Goal: Use online tool/utility: Utilize a website feature to perform a specific function

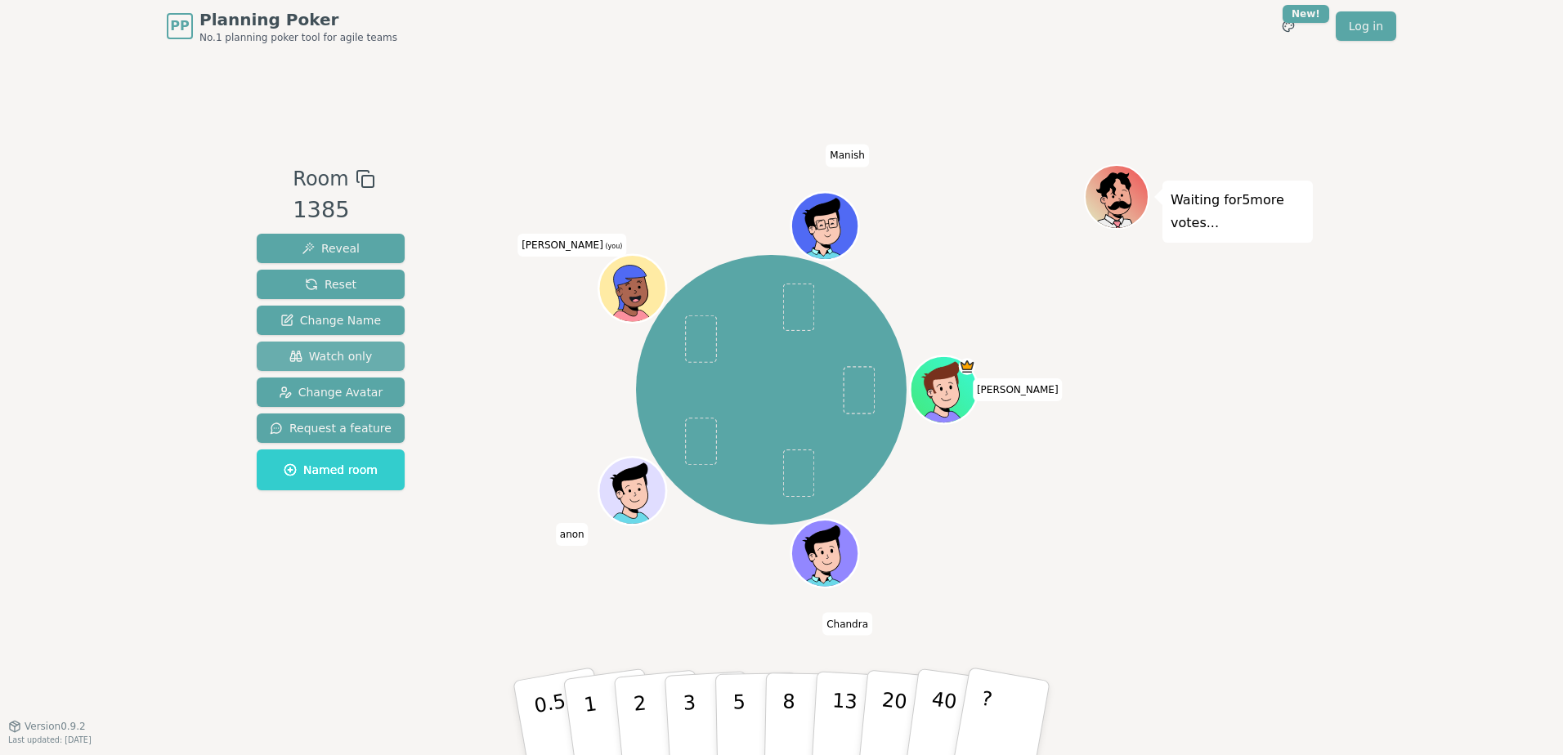
click at [338, 360] on span "Watch only" at bounding box center [330, 356] width 83 height 16
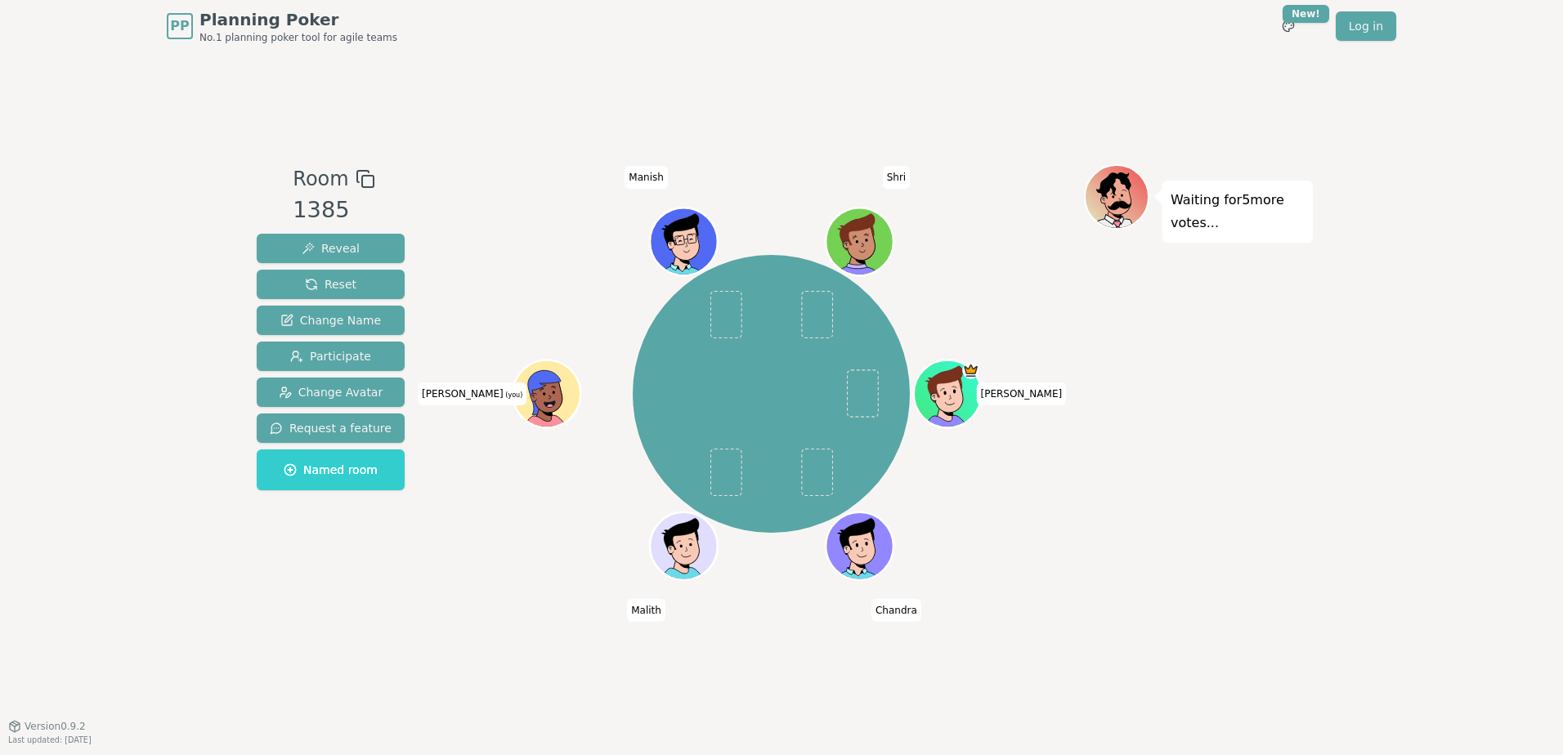
click at [550, 379] on icon at bounding box center [543, 392] width 33 height 44
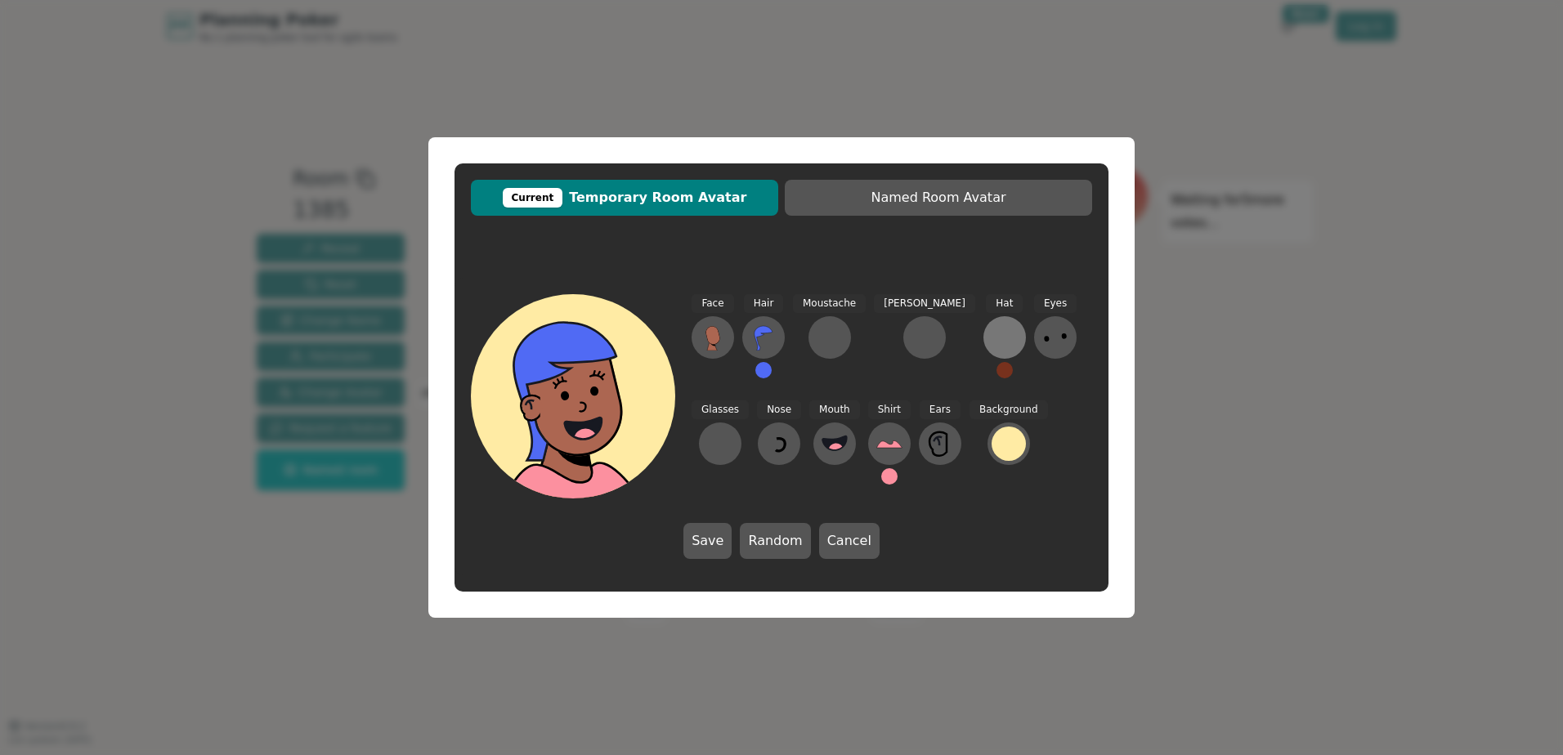
click at [992, 330] on div at bounding box center [1005, 338] width 26 height 26
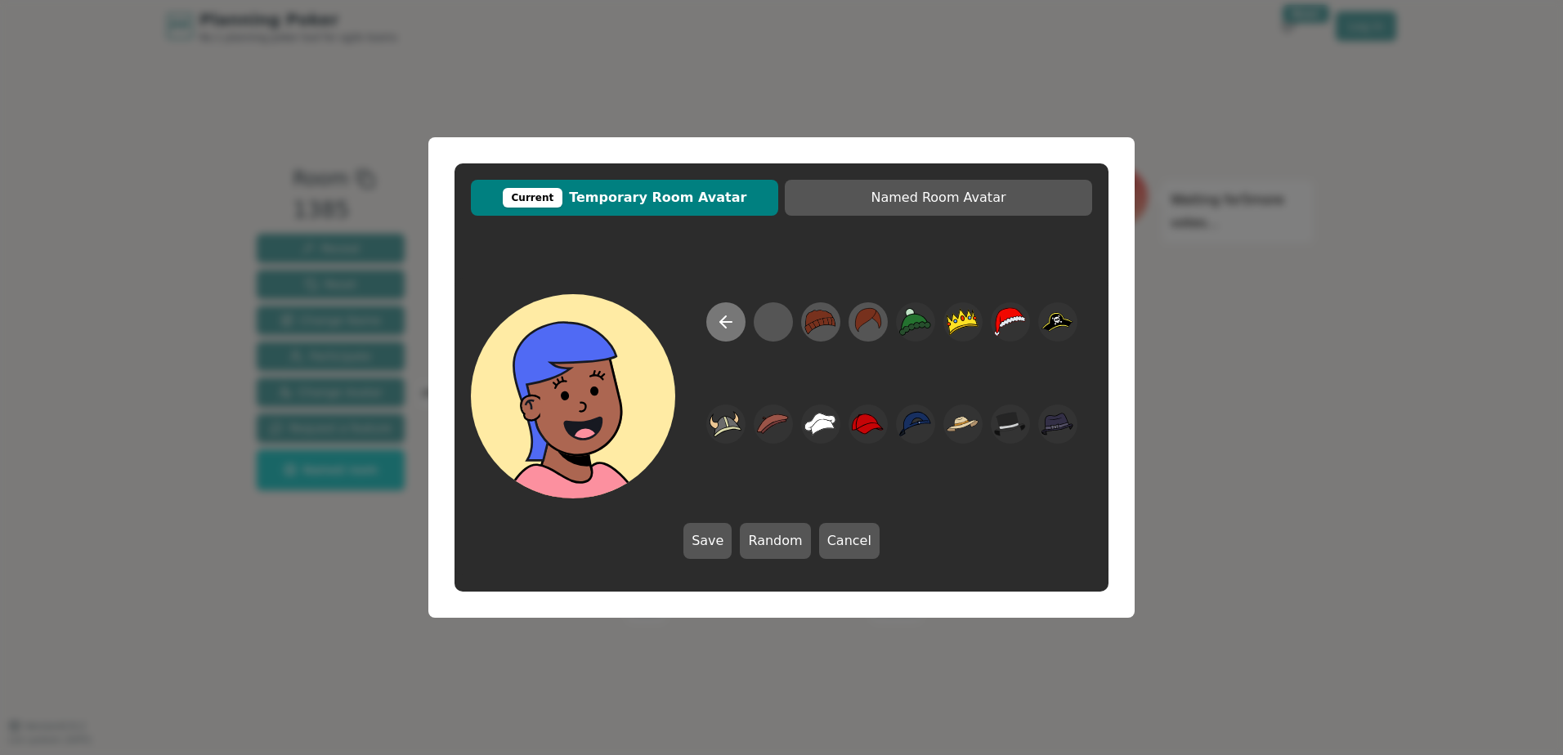
click at [731, 322] on icon at bounding box center [725, 322] width 11 height 0
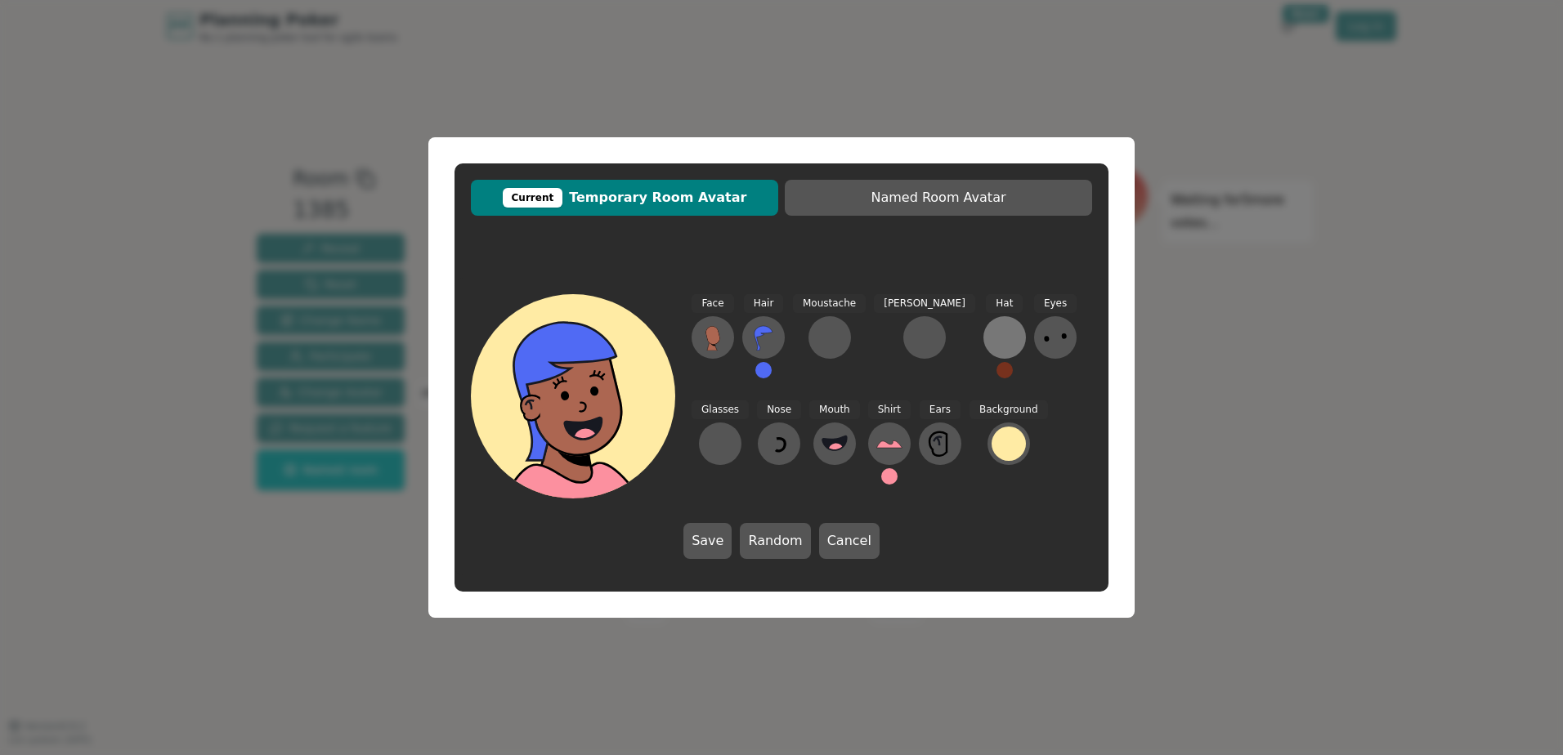
click at [992, 333] on div at bounding box center [1005, 338] width 26 height 26
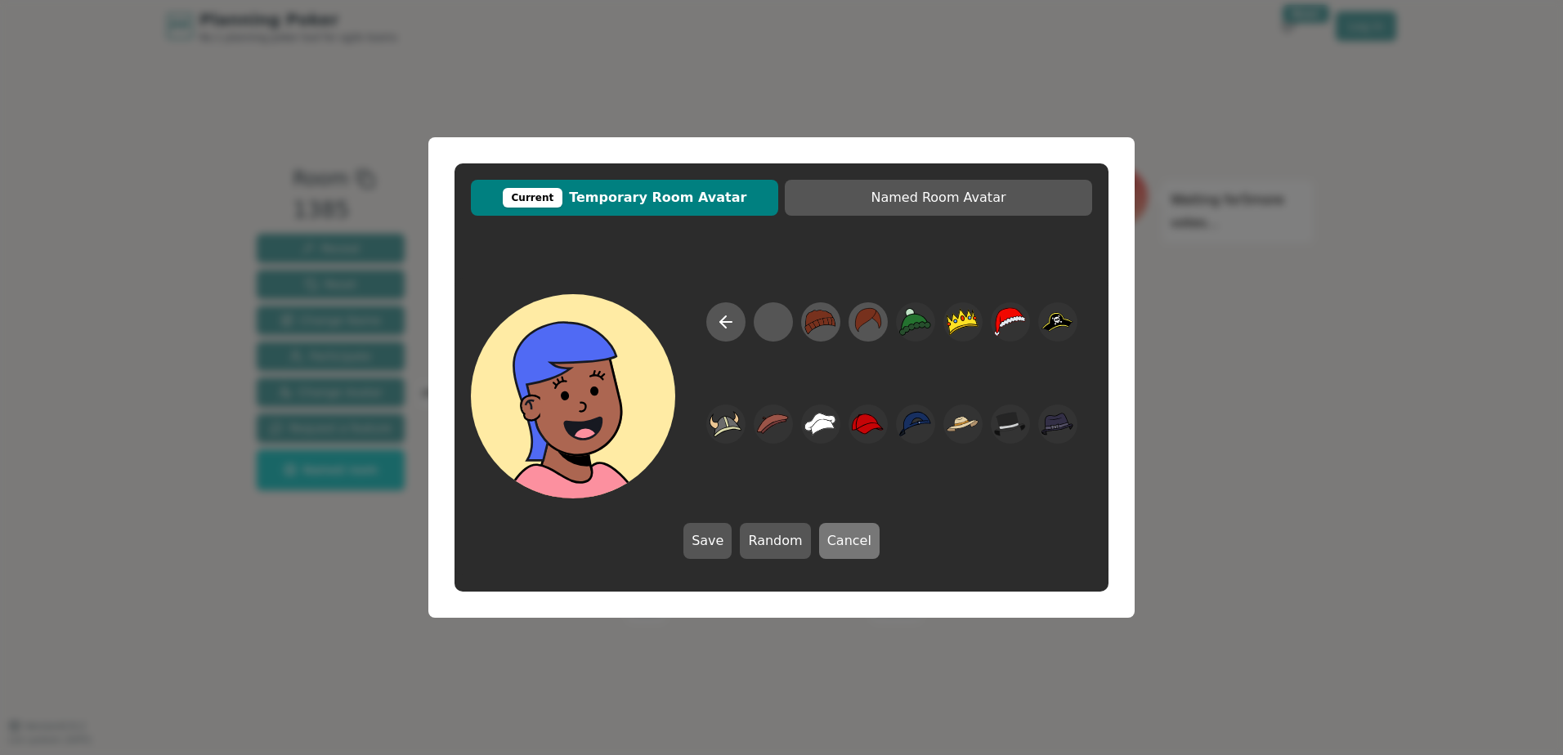
click at [849, 536] on button "Cancel" at bounding box center [849, 541] width 61 height 36
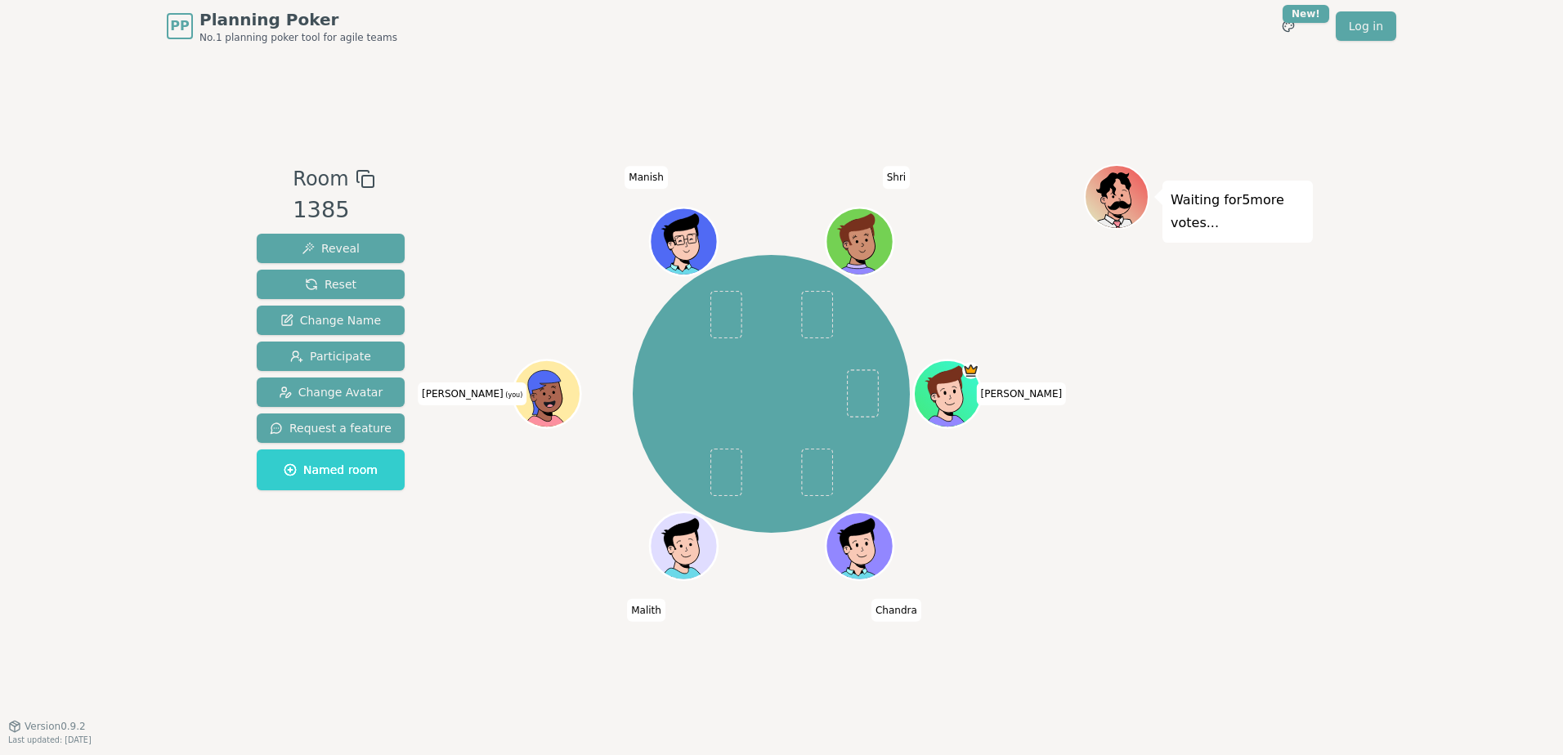
click at [552, 384] on icon at bounding box center [544, 391] width 62 height 48
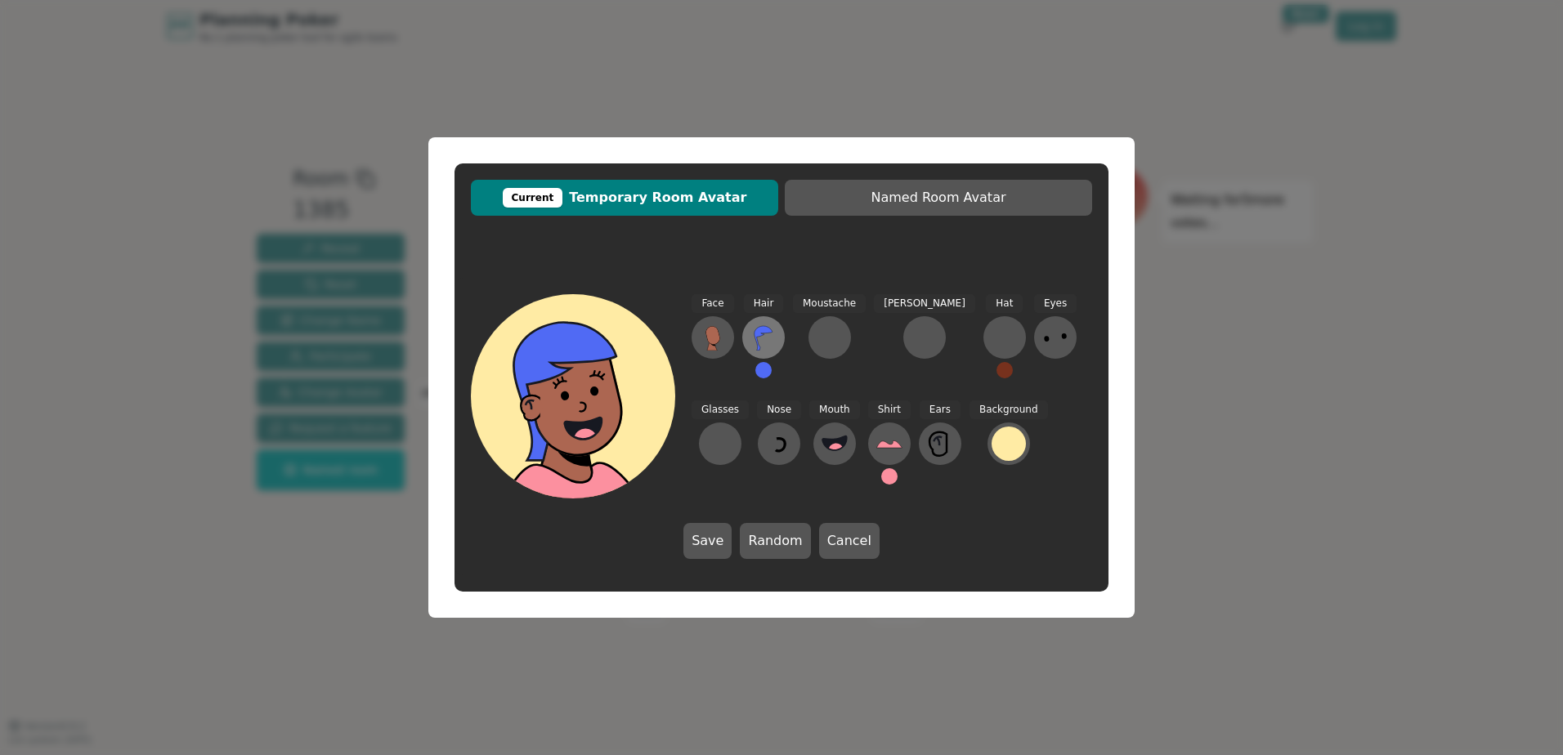
click at [770, 326] on icon at bounding box center [764, 338] width 26 height 26
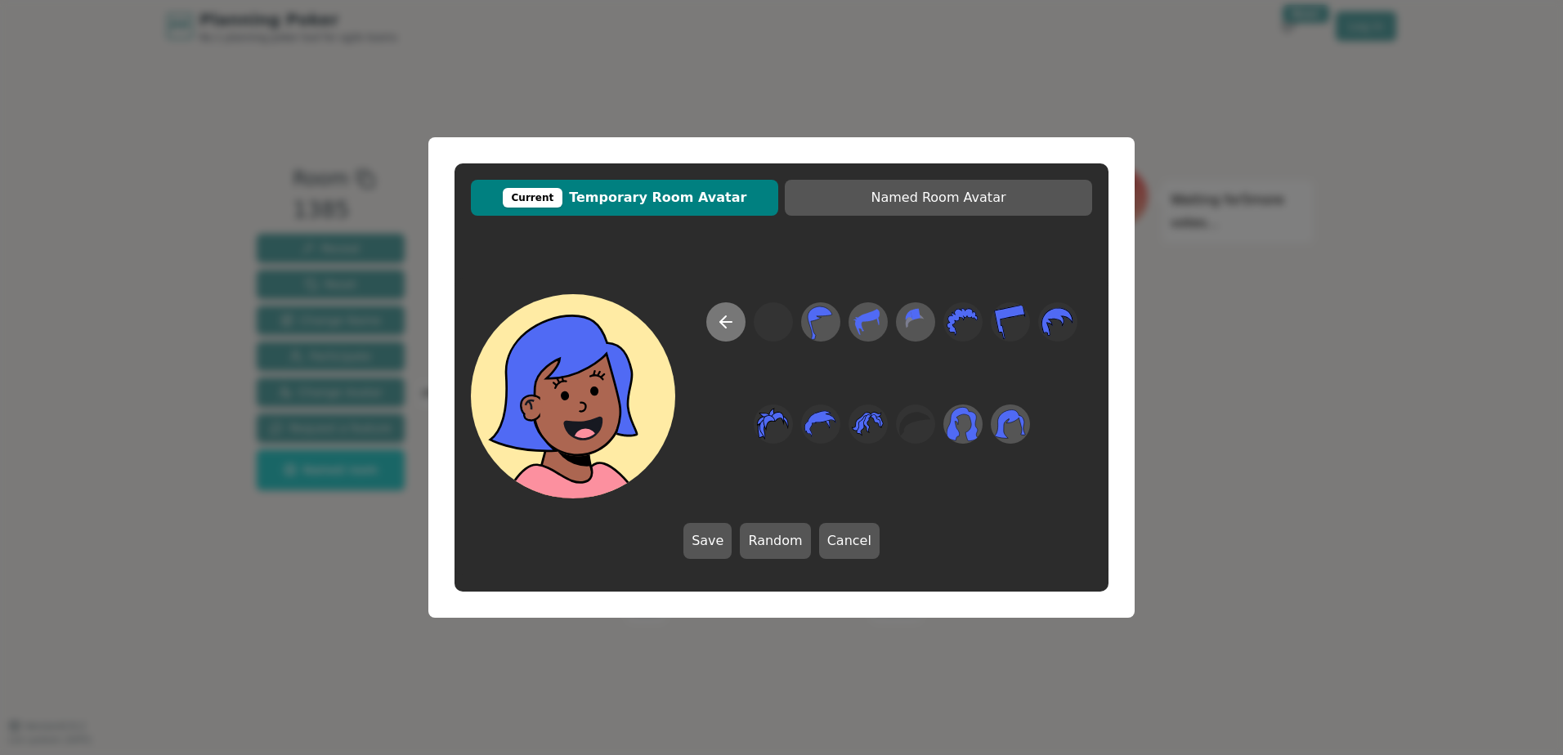
click at [729, 317] on icon at bounding box center [726, 322] width 20 height 20
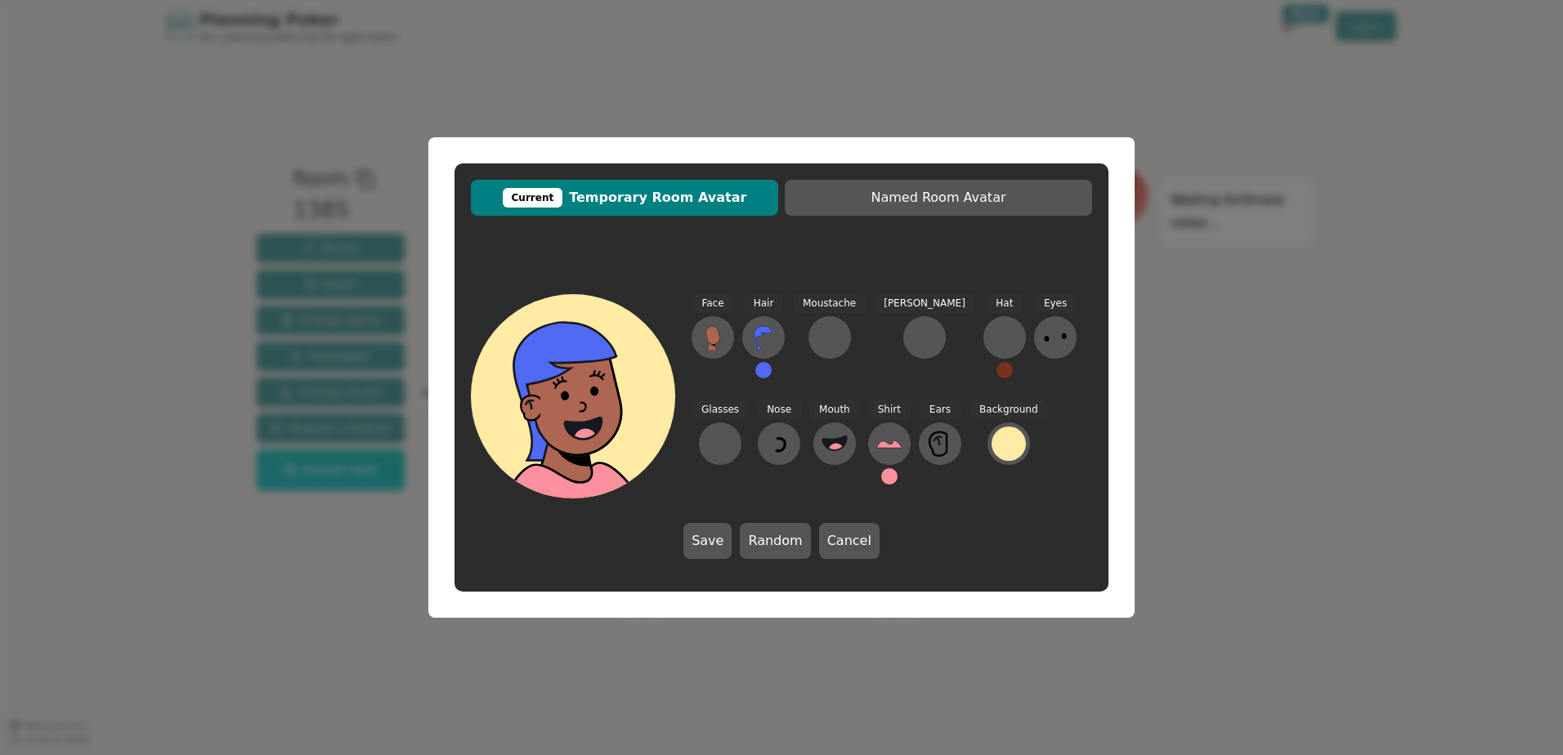
click at [764, 369] on button at bounding box center [763, 370] width 16 height 16
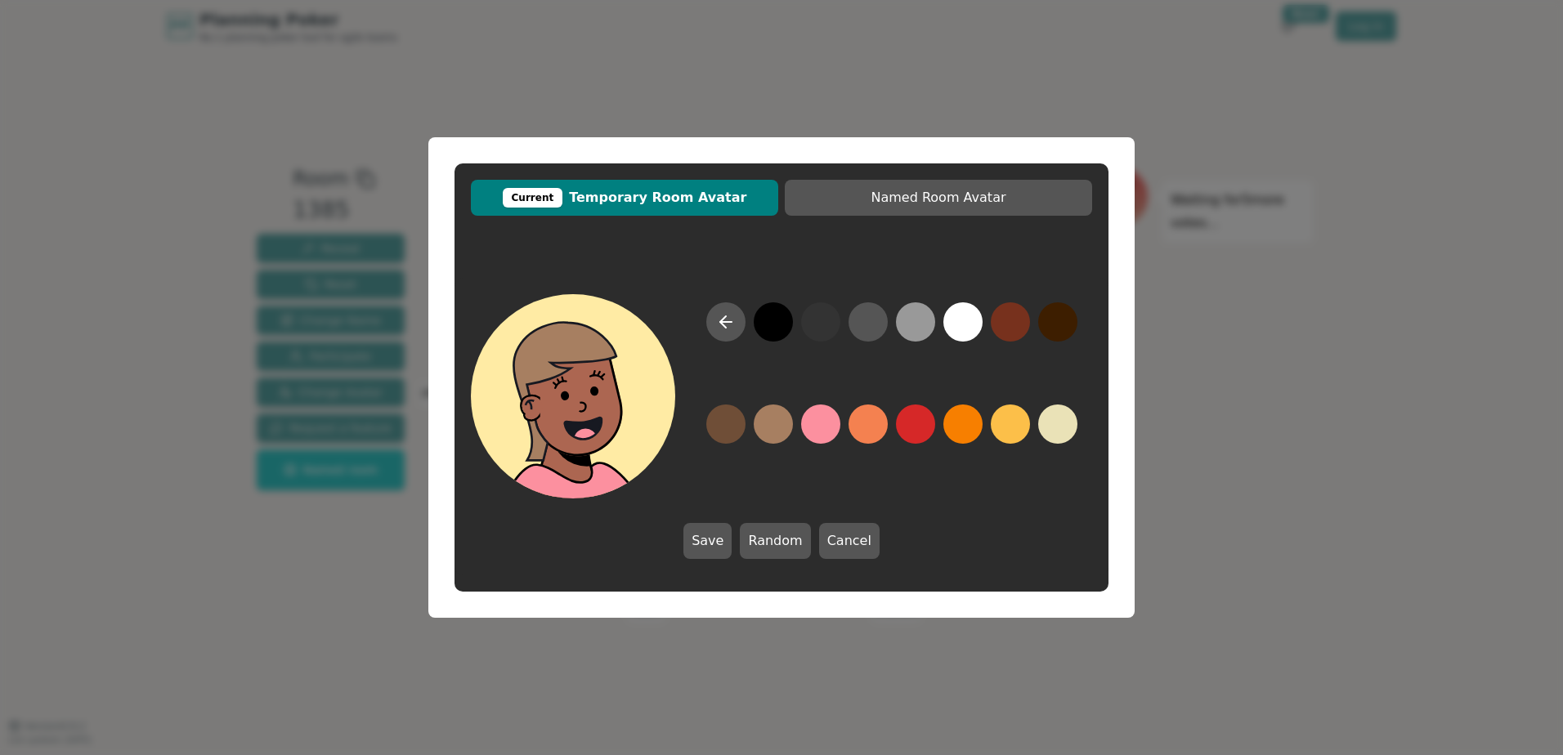
click at [772, 422] on button at bounding box center [773, 424] width 39 height 39
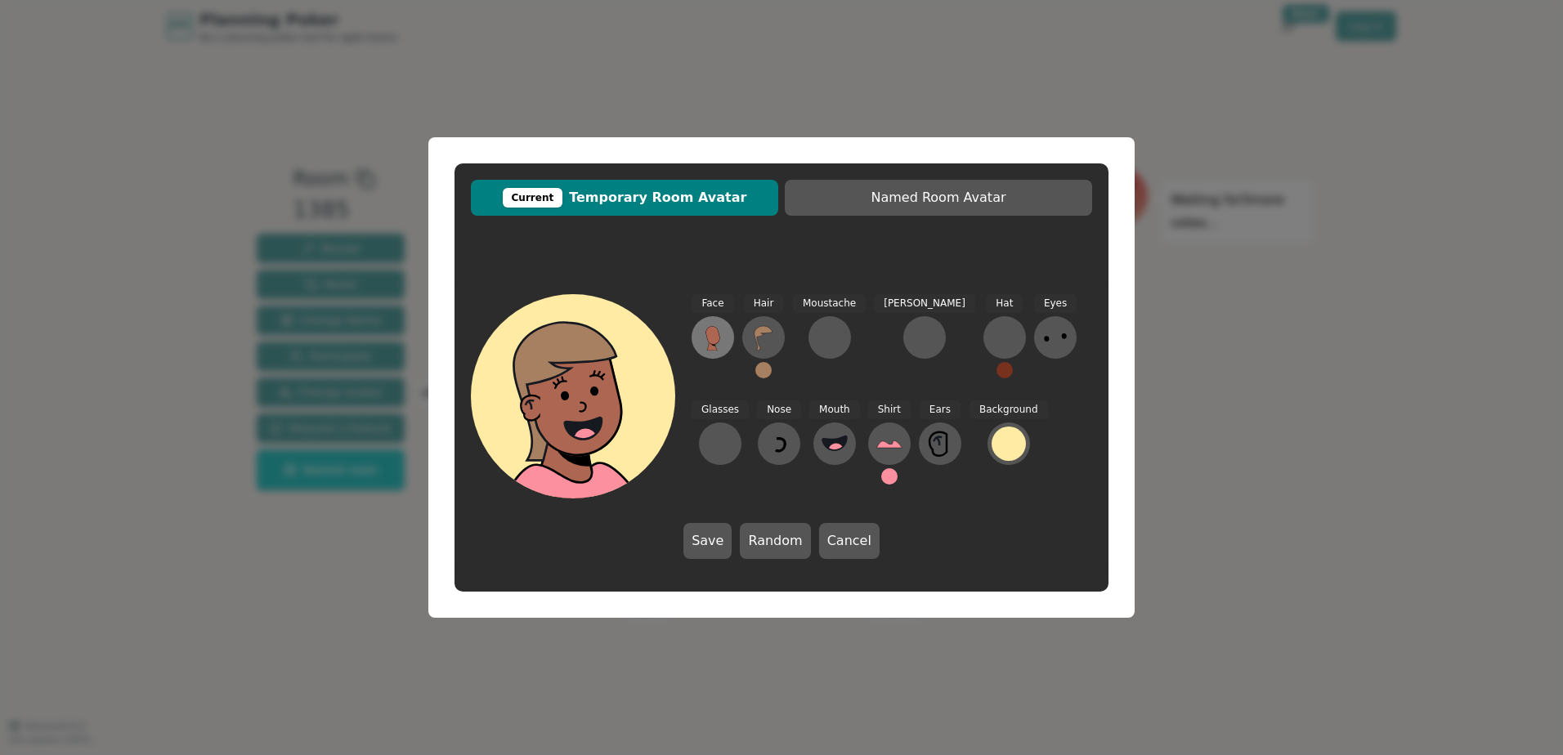
click at [708, 333] on icon at bounding box center [713, 335] width 14 height 18
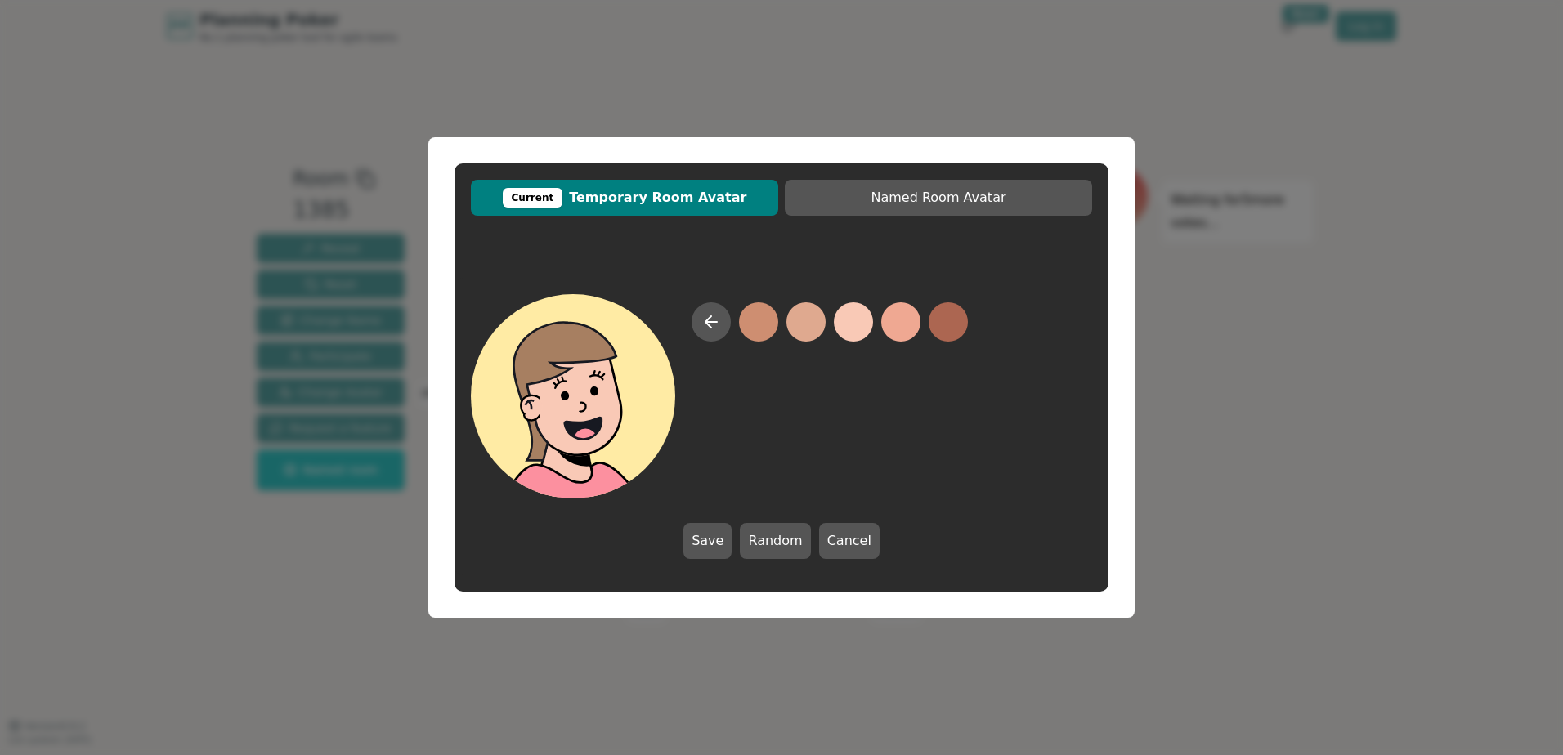
click at [858, 326] on button at bounding box center [853, 322] width 39 height 39
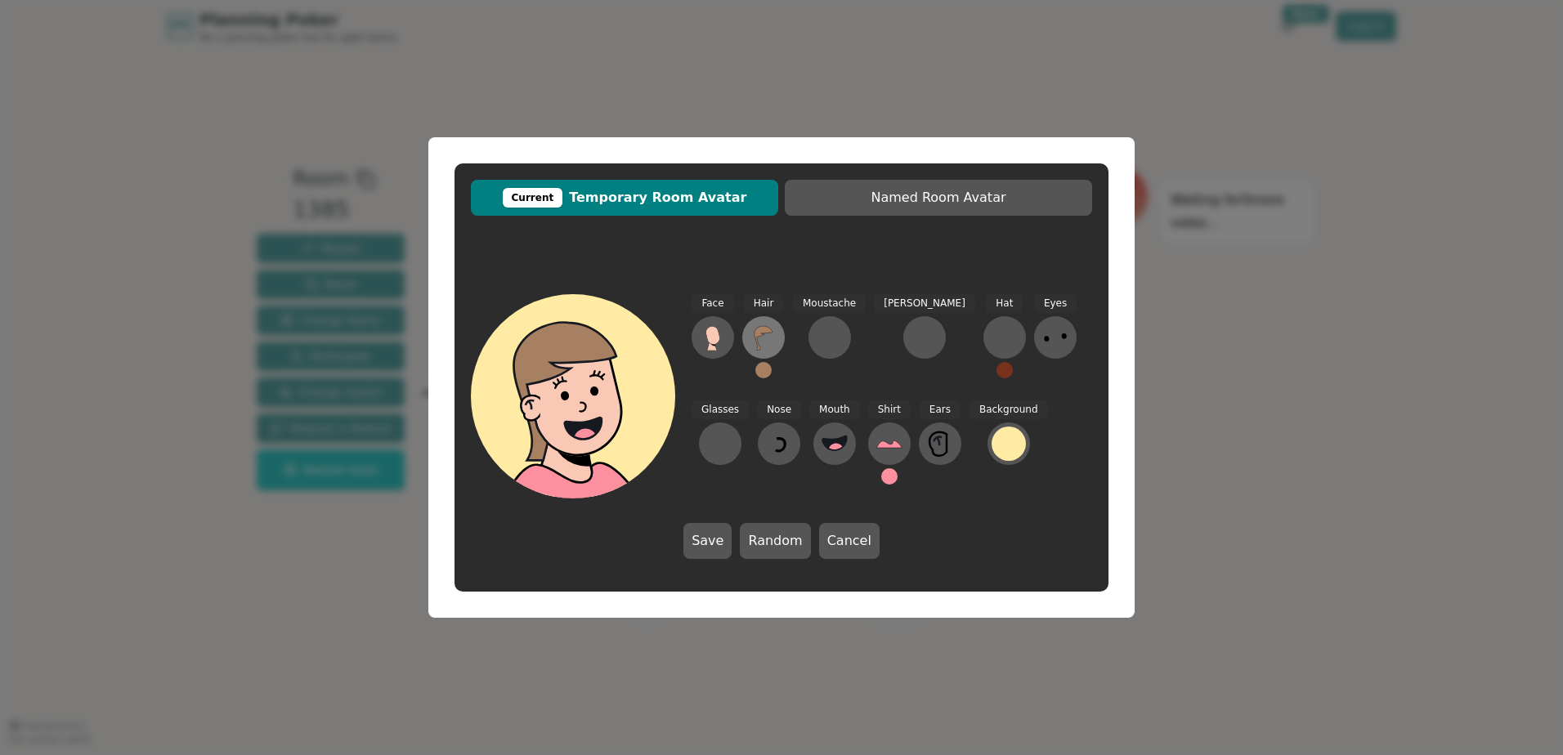
click at [763, 334] on icon at bounding box center [764, 338] width 26 height 26
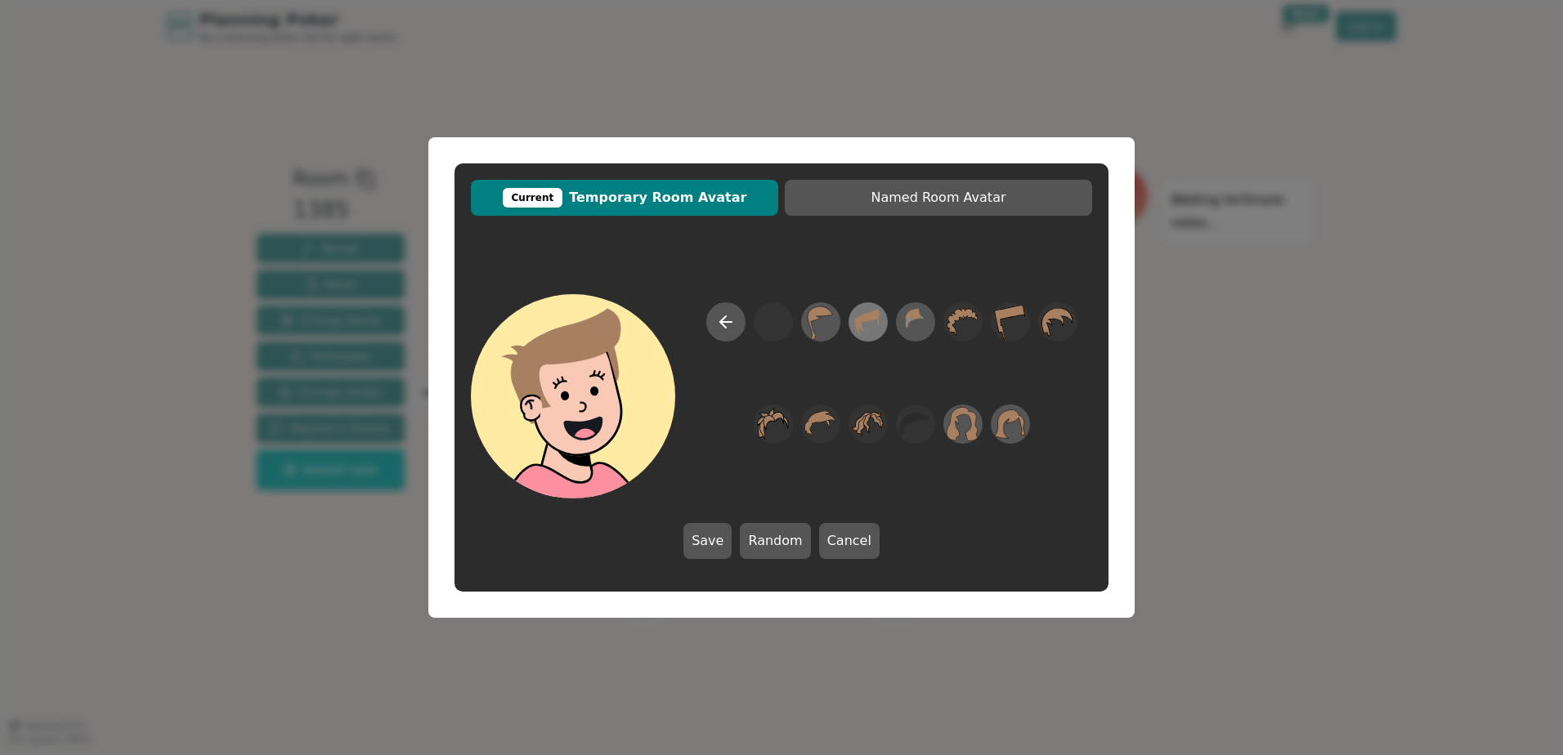
click at [862, 321] on icon at bounding box center [868, 322] width 25 height 26
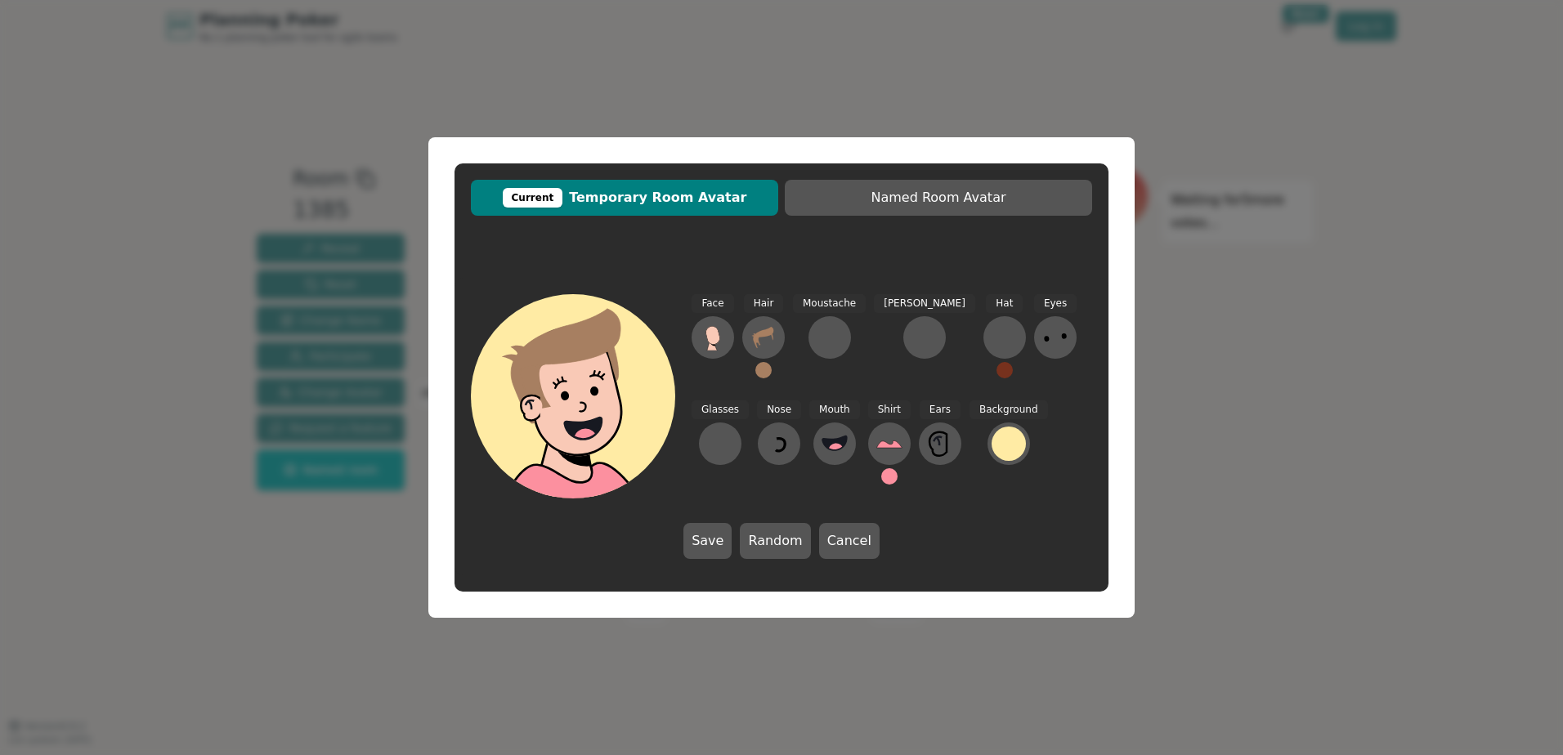
click at [881, 476] on button at bounding box center [889, 476] width 16 height 16
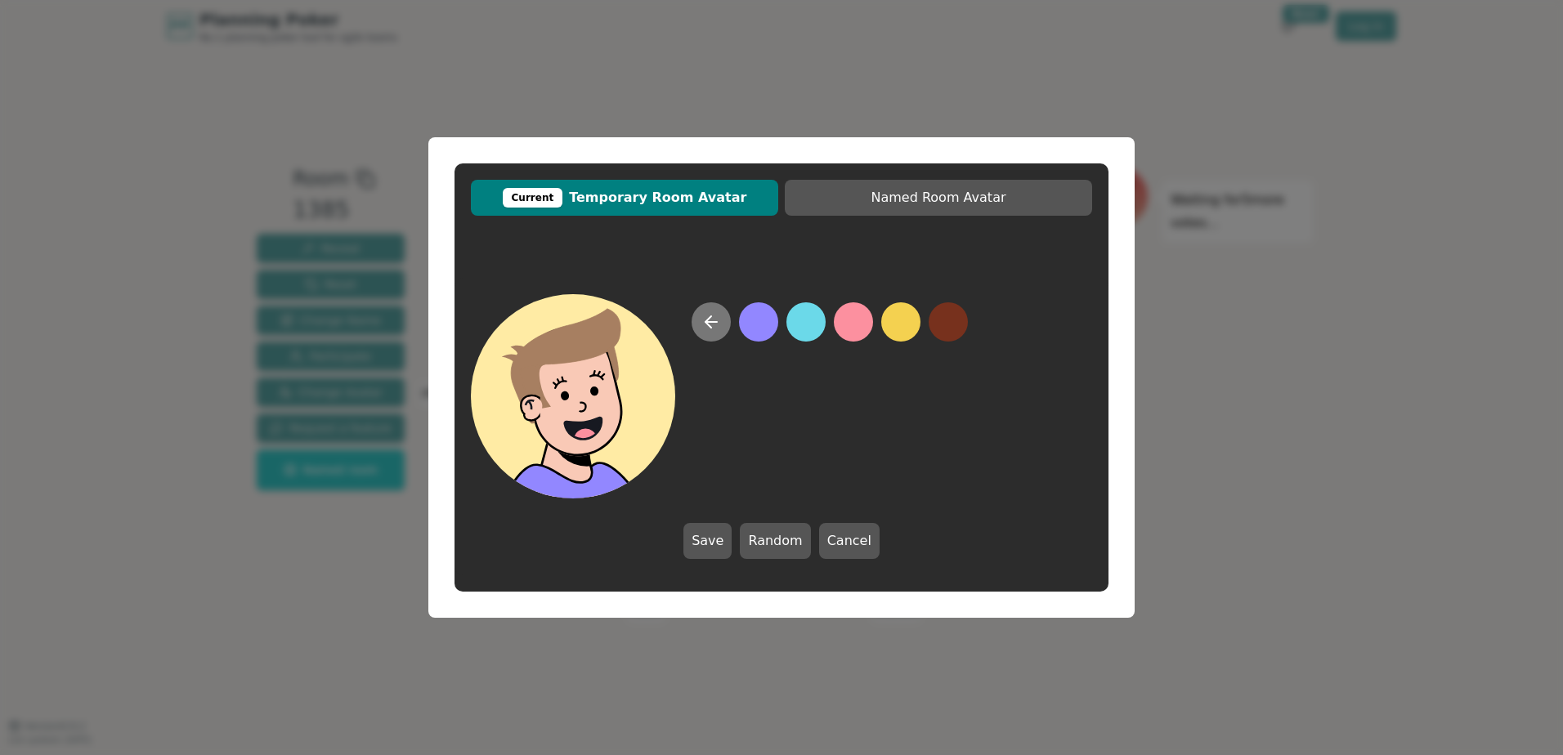
click at [705, 315] on icon at bounding box center [711, 322] width 20 height 20
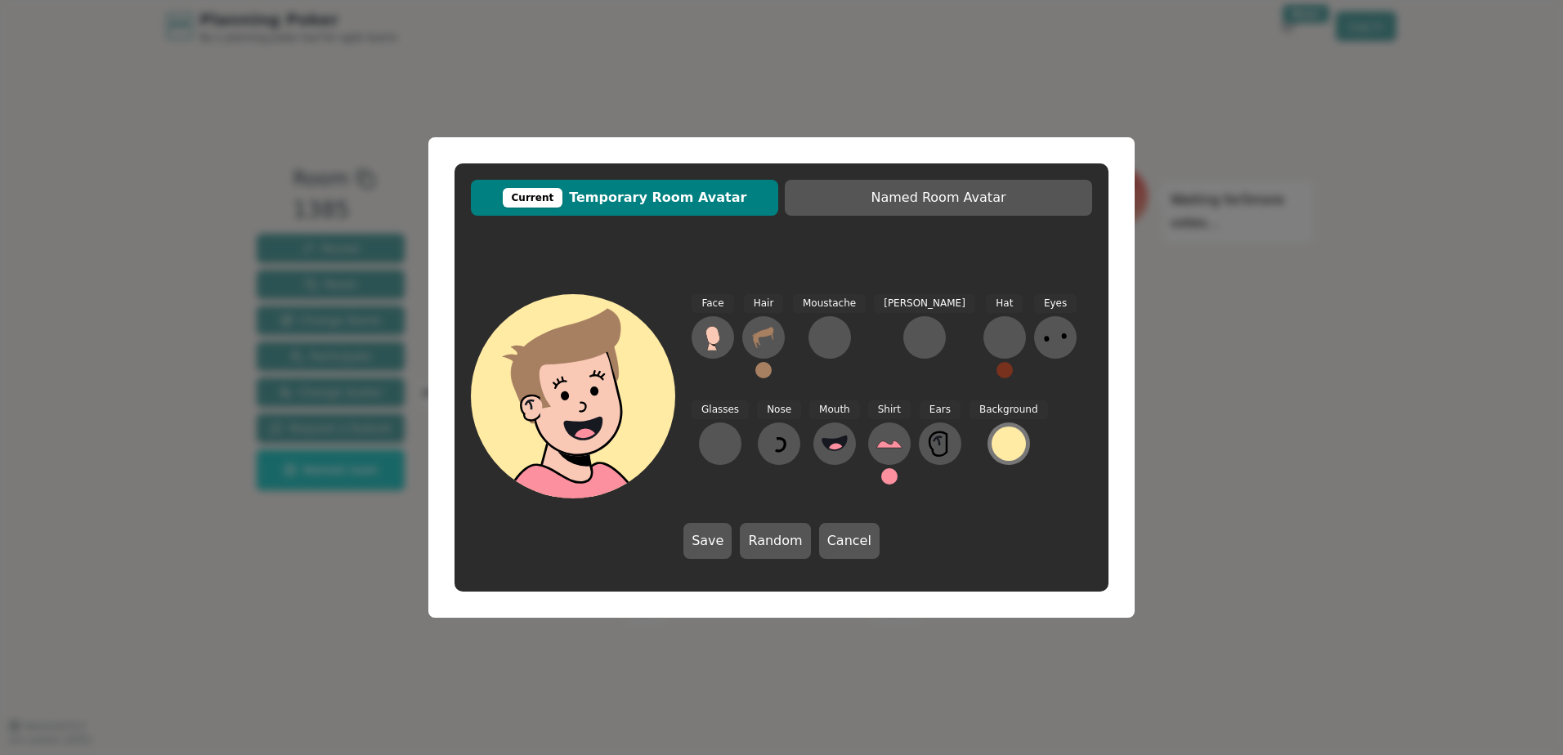
click at [992, 448] on div at bounding box center [1009, 444] width 34 height 34
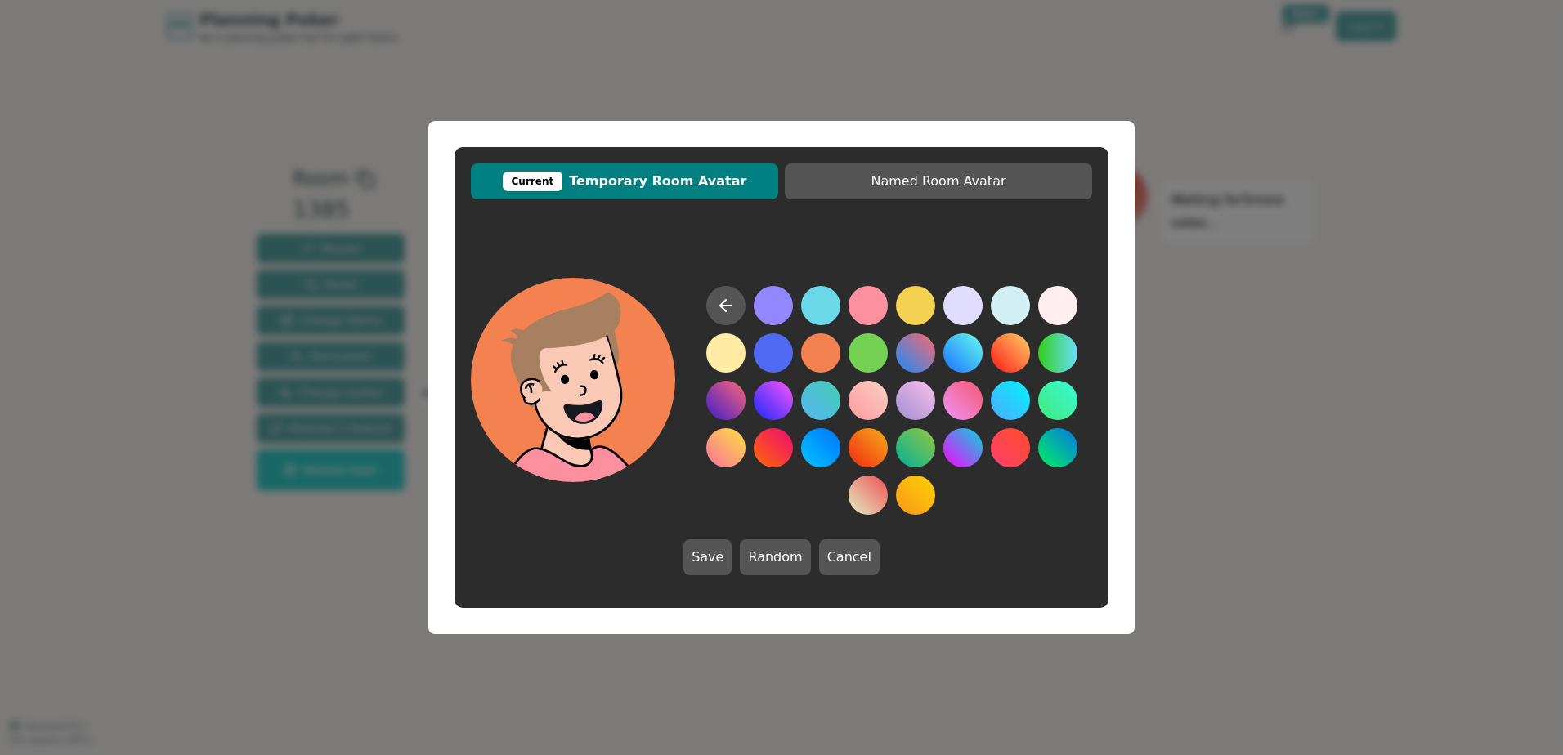
click at [822, 352] on button at bounding box center [820, 353] width 39 height 39
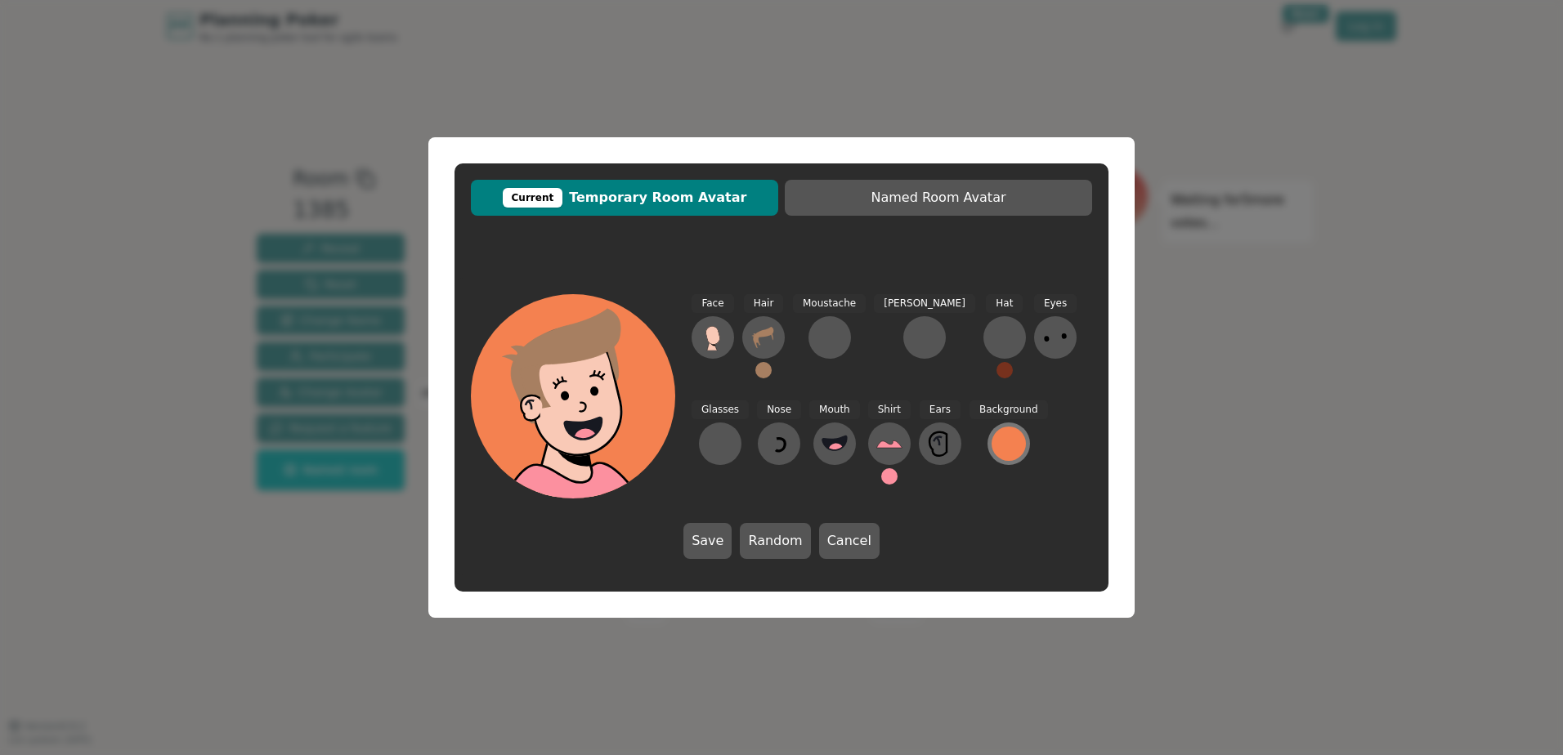
click at [992, 437] on div at bounding box center [1009, 444] width 34 height 34
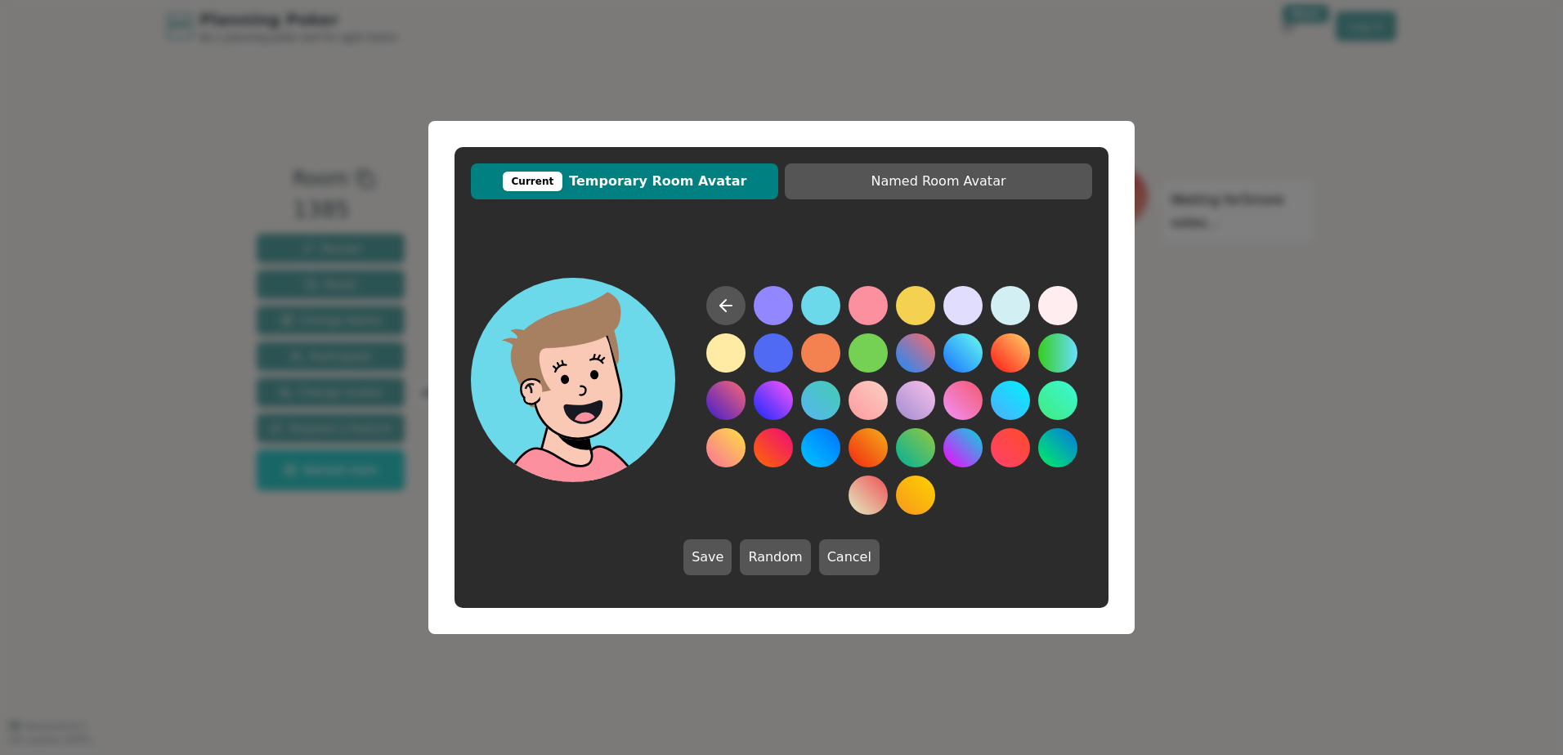
click at [818, 233] on div "Current Temporary Room Avatar Named Room Avatar Save Random Cancel" at bounding box center [782, 377] width 654 height 461
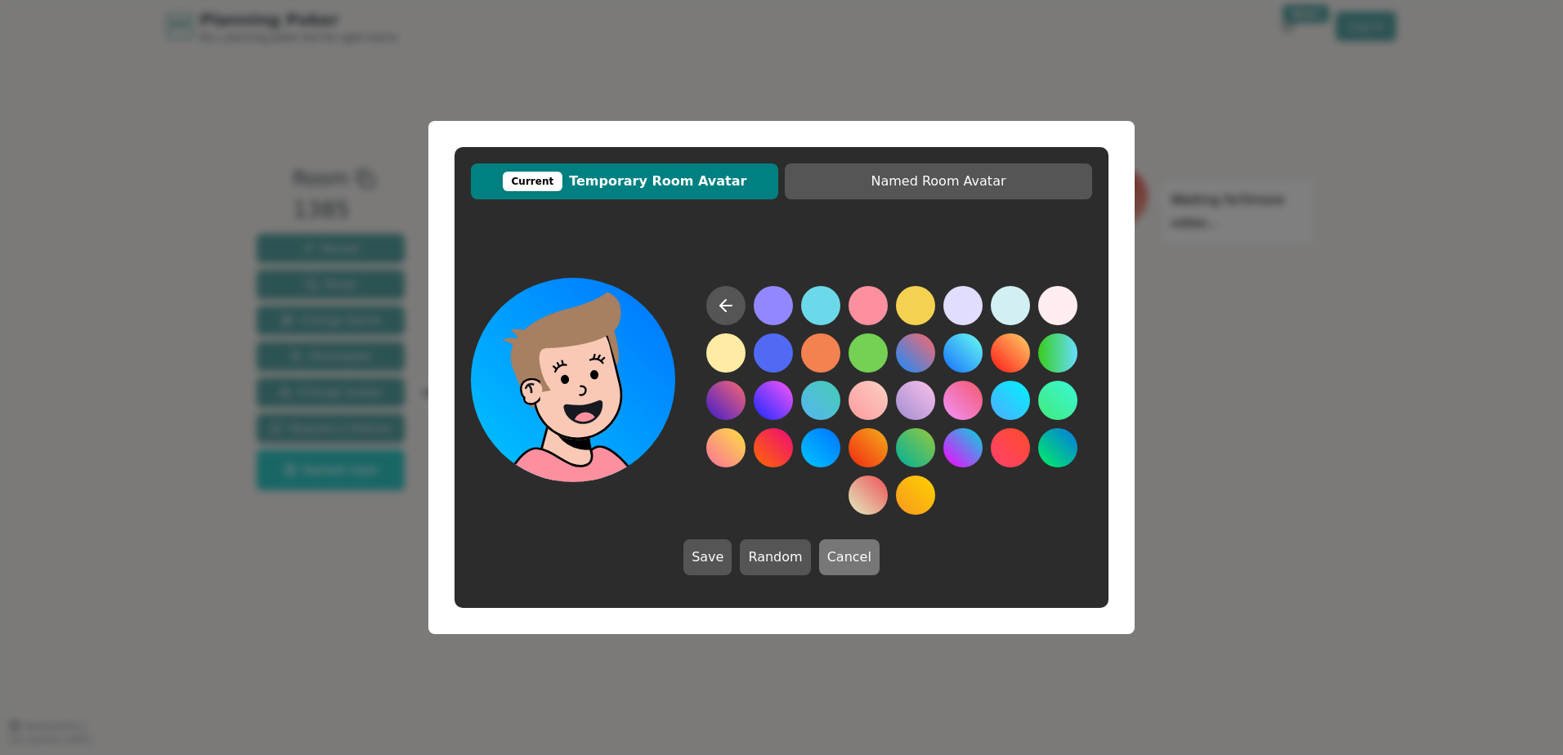
click at [849, 564] on button "Cancel" at bounding box center [849, 558] width 61 height 36
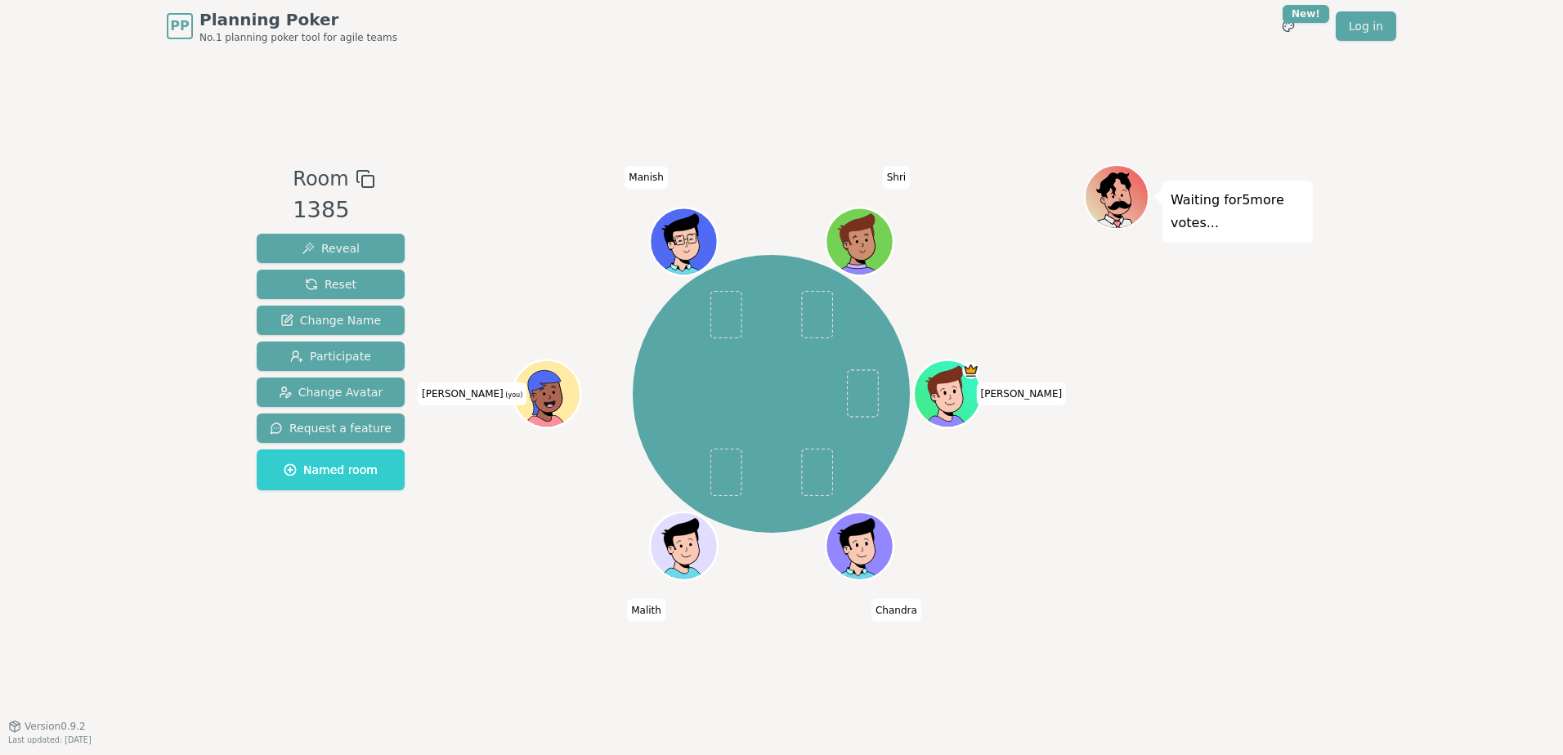
click at [565, 392] on icon at bounding box center [548, 392] width 65 height 7
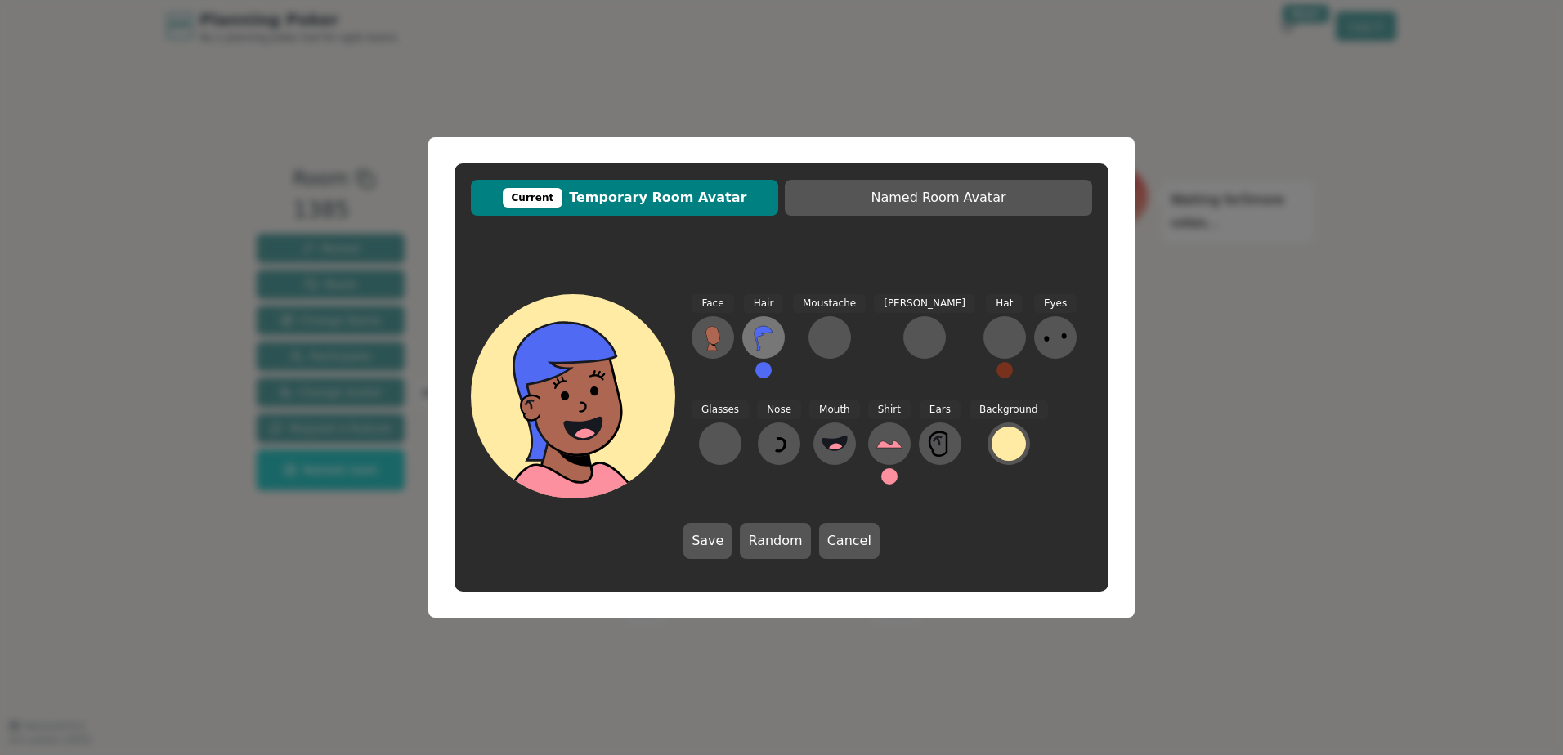
click at [756, 326] on icon at bounding box center [764, 338] width 26 height 26
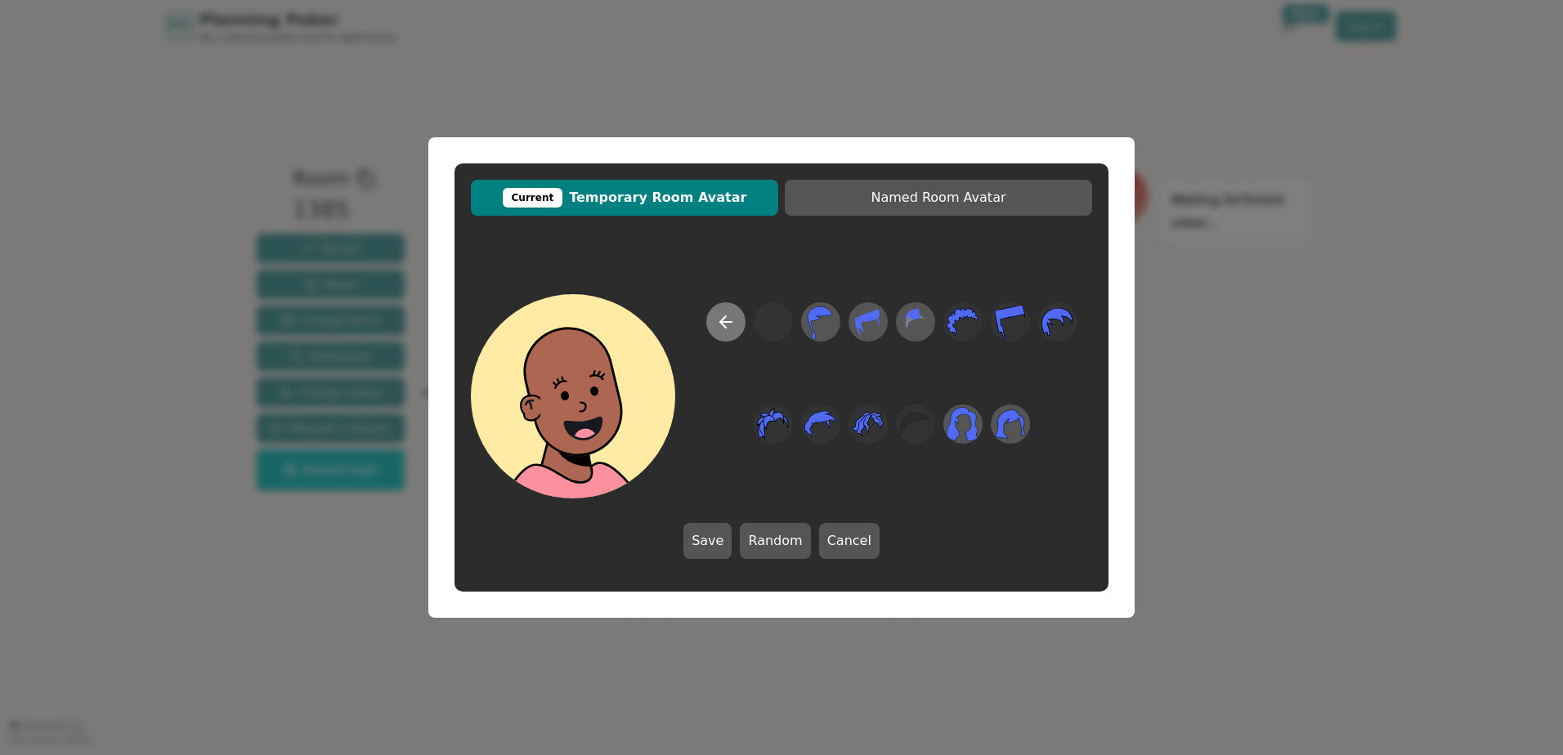
click at [724, 312] on icon at bounding box center [726, 322] width 20 height 20
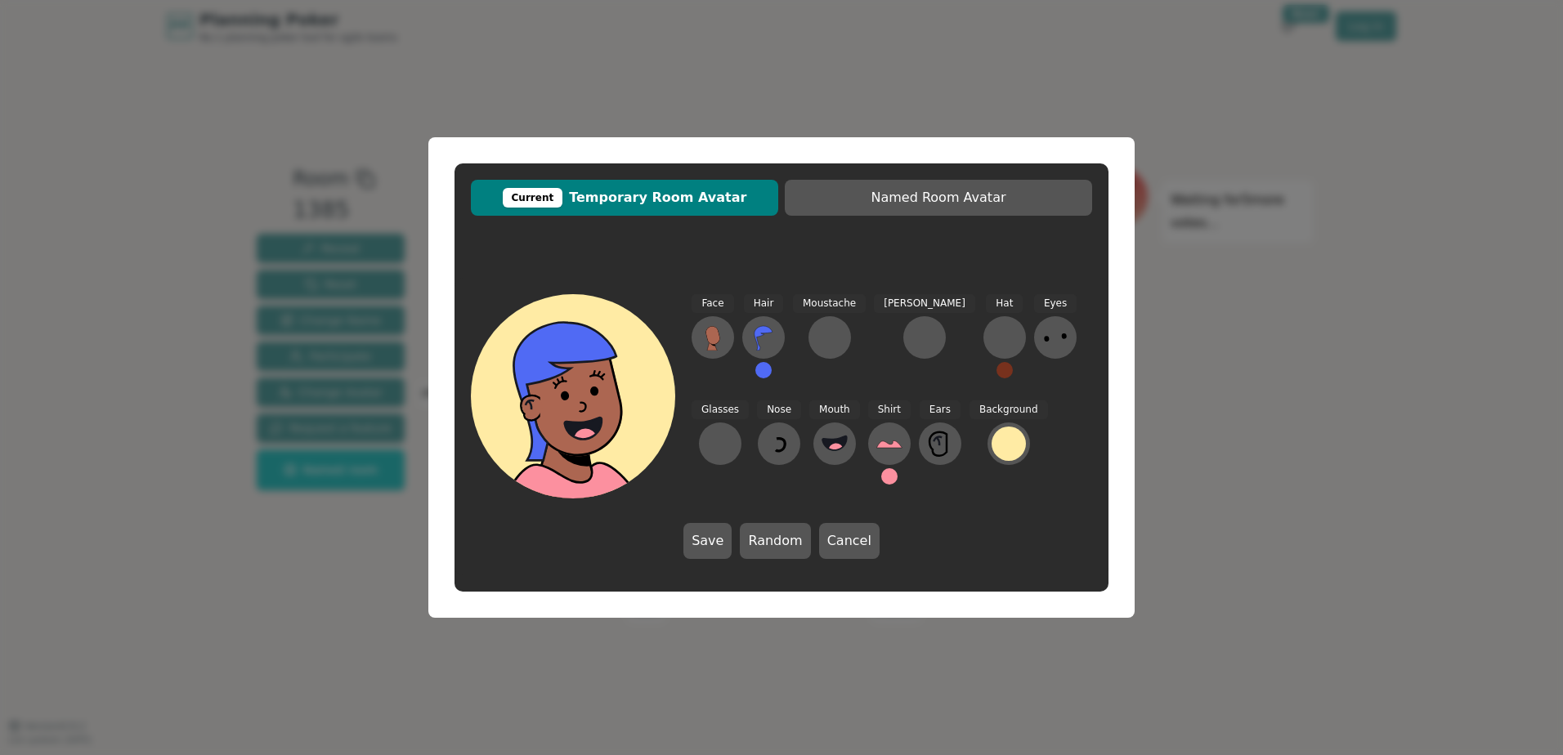
click at [764, 369] on button at bounding box center [763, 370] width 16 height 16
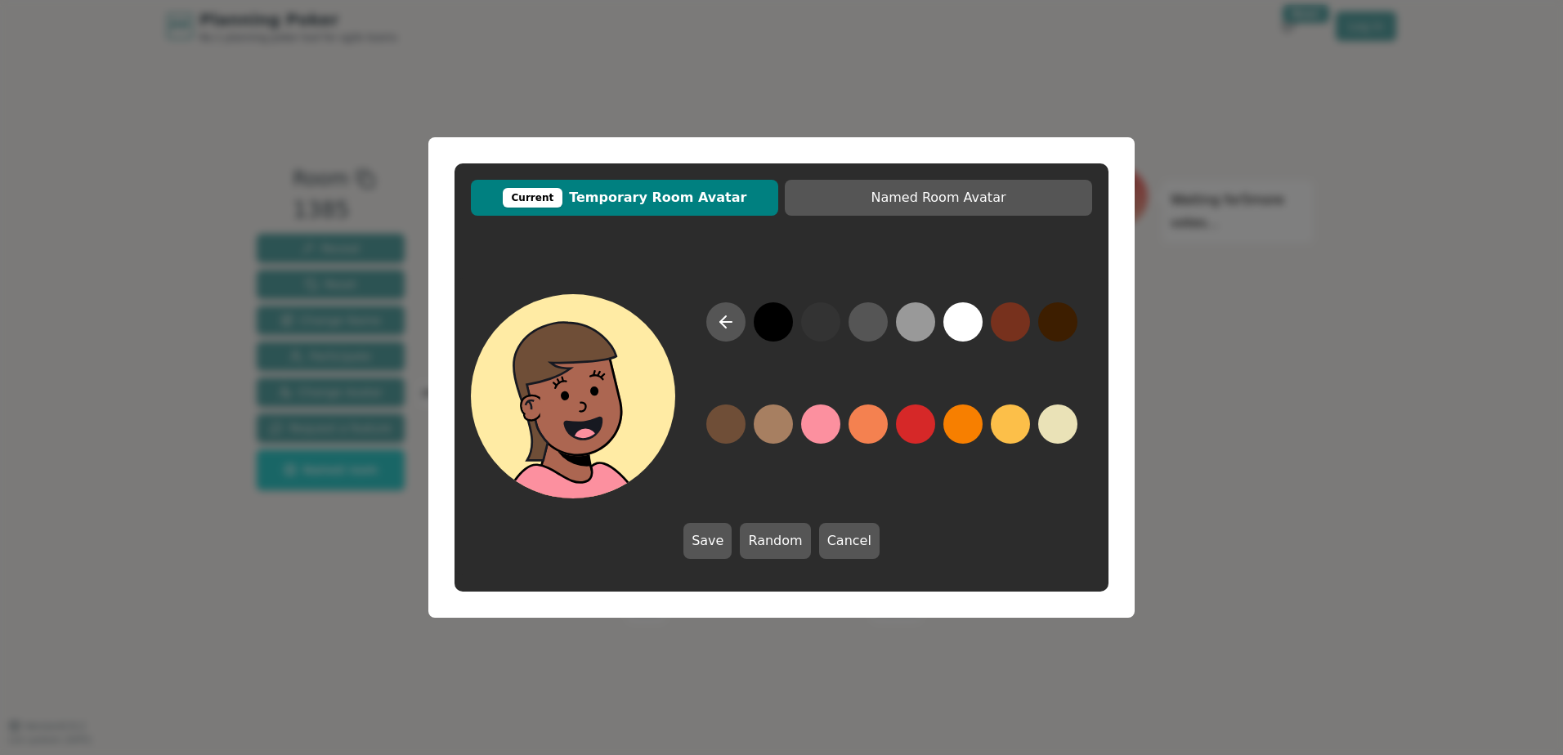
click at [734, 422] on button at bounding box center [725, 424] width 39 height 39
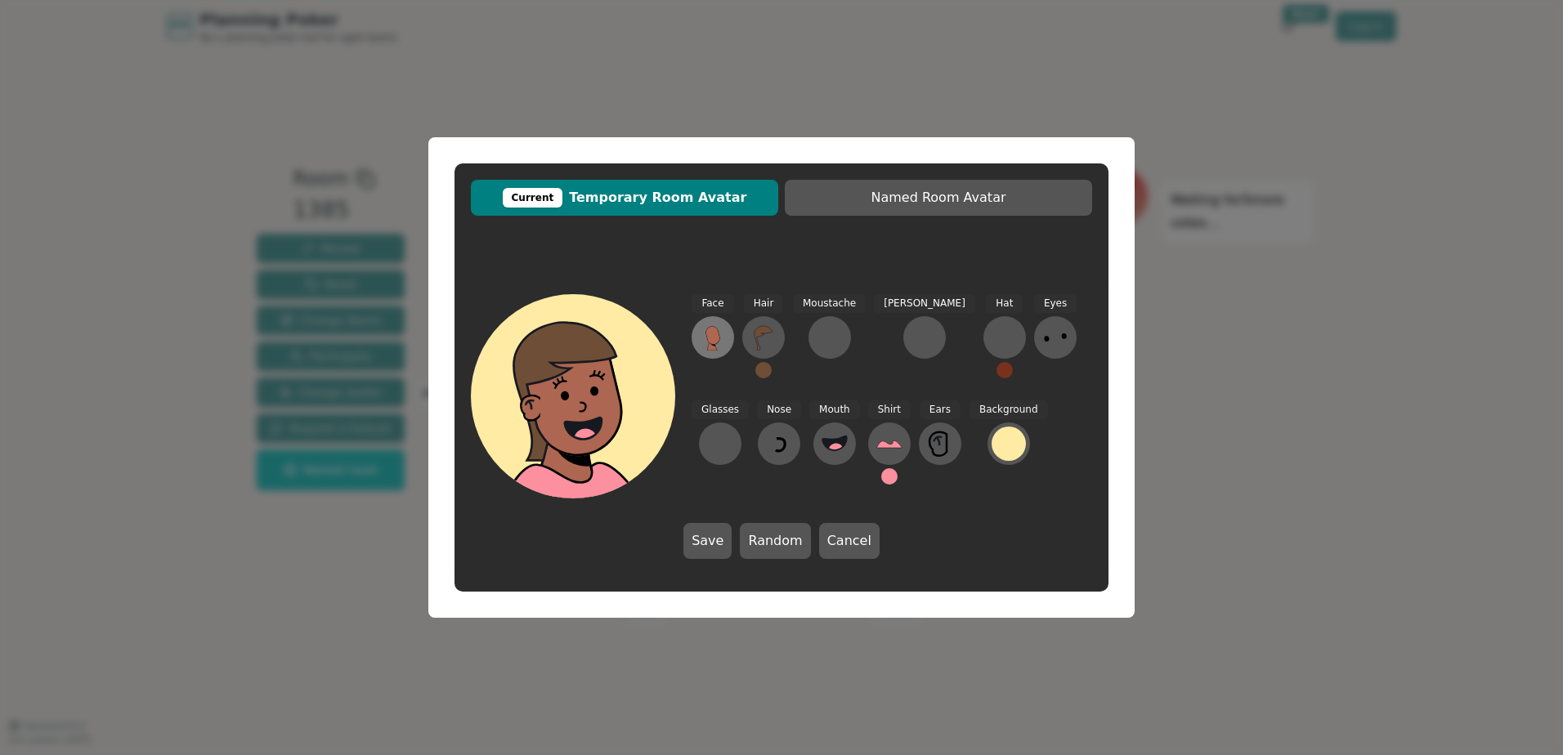
click at [714, 331] on icon at bounding box center [713, 335] width 14 height 18
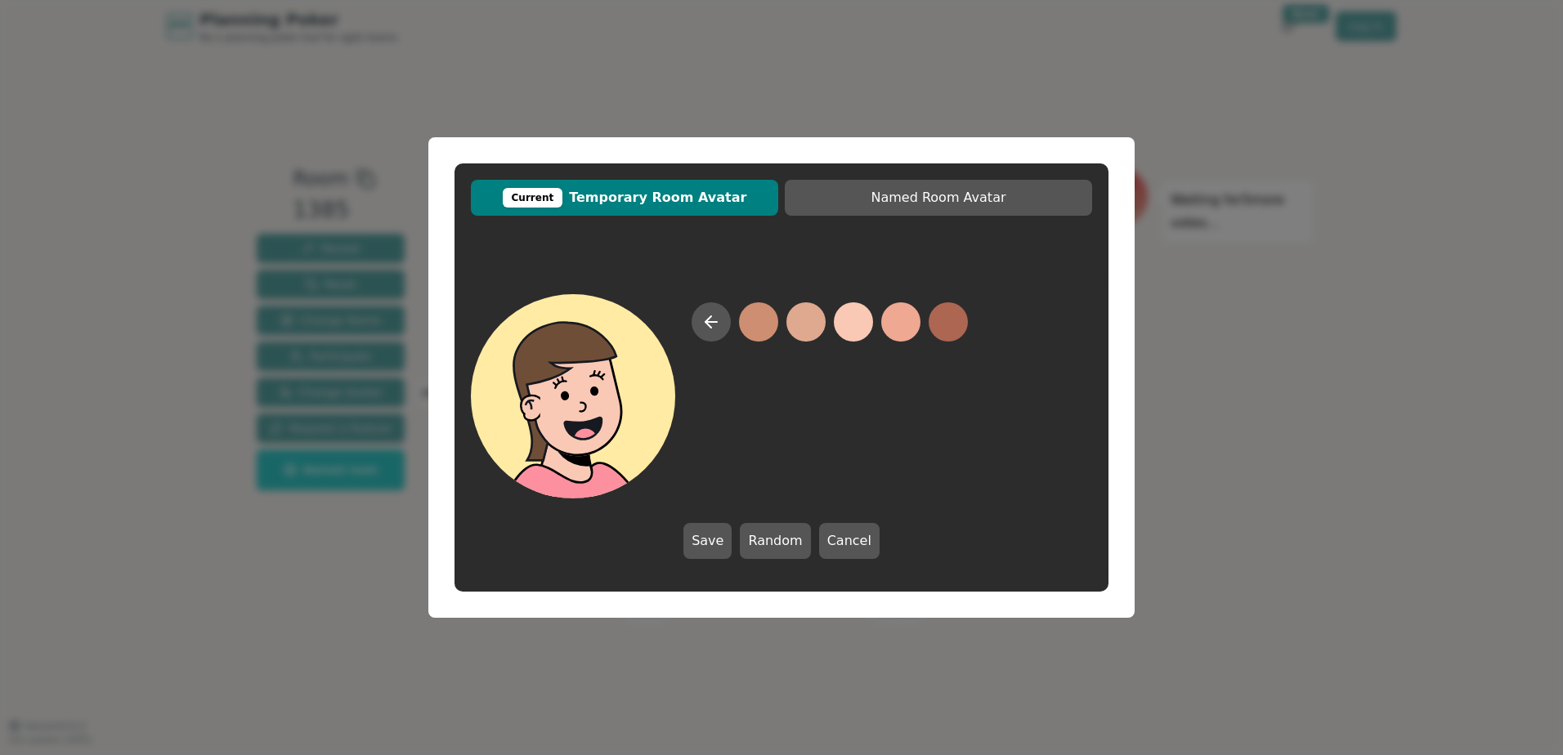
click at [866, 319] on button at bounding box center [853, 322] width 39 height 39
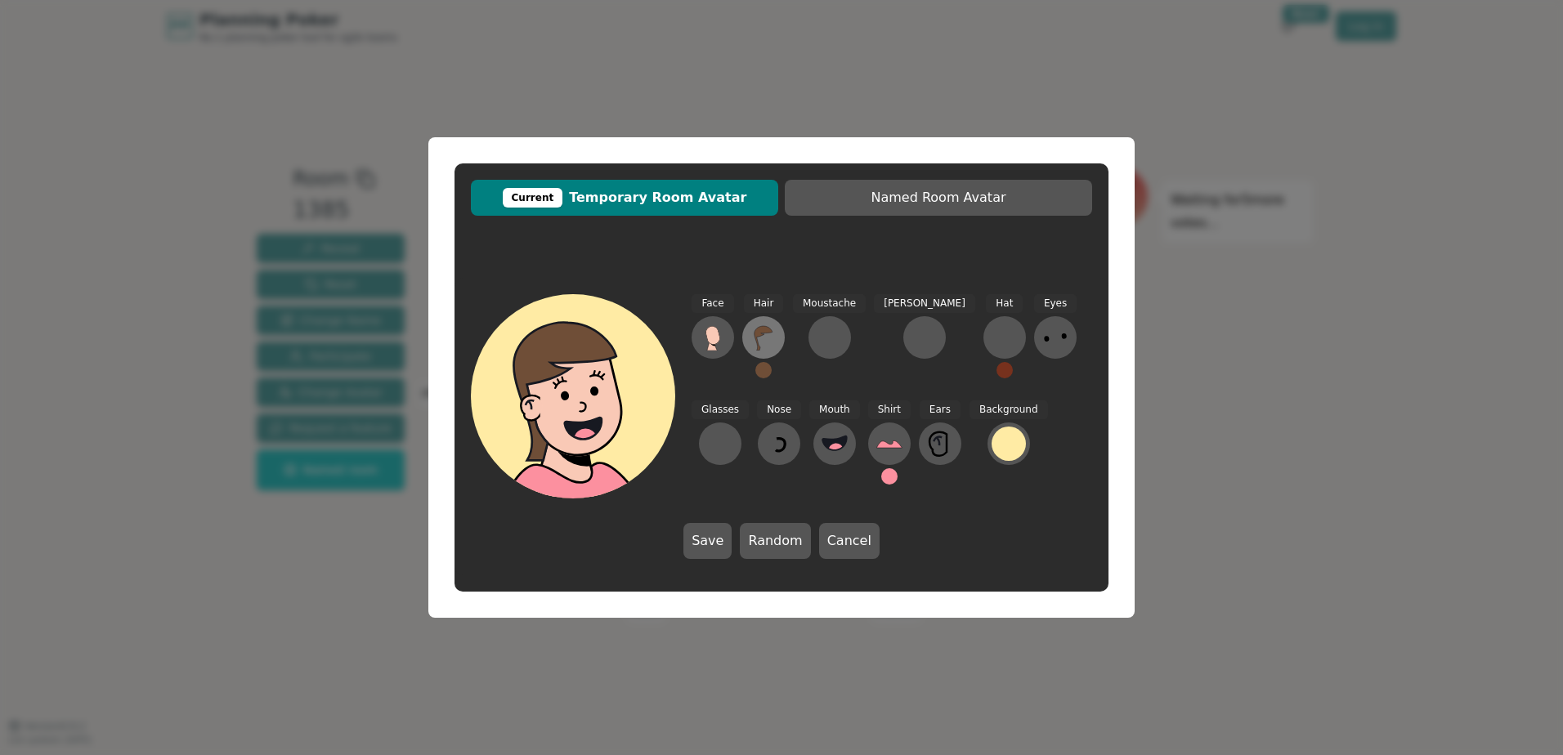
click at [759, 331] on icon at bounding box center [764, 338] width 18 height 25
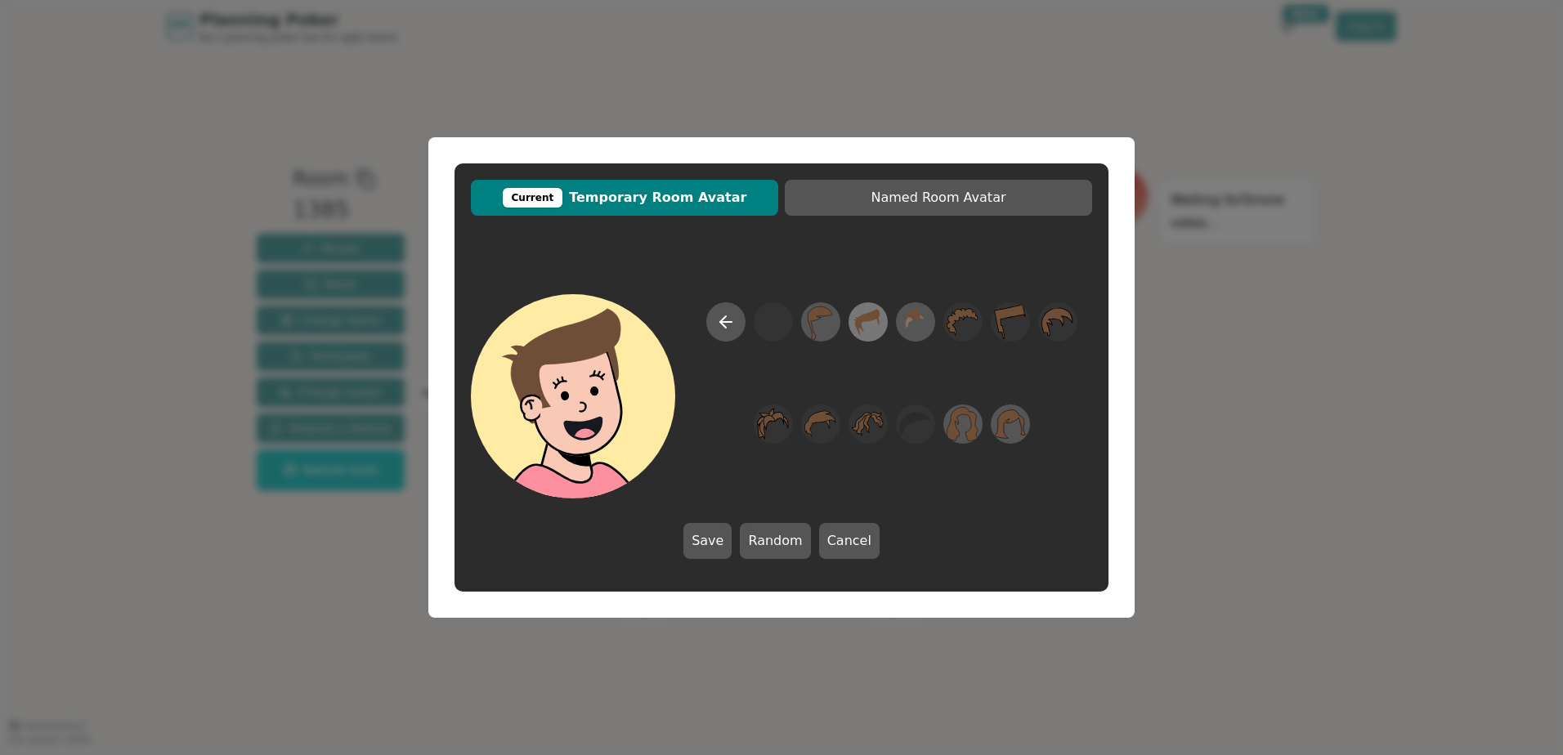
click at [864, 317] on icon at bounding box center [868, 322] width 25 height 26
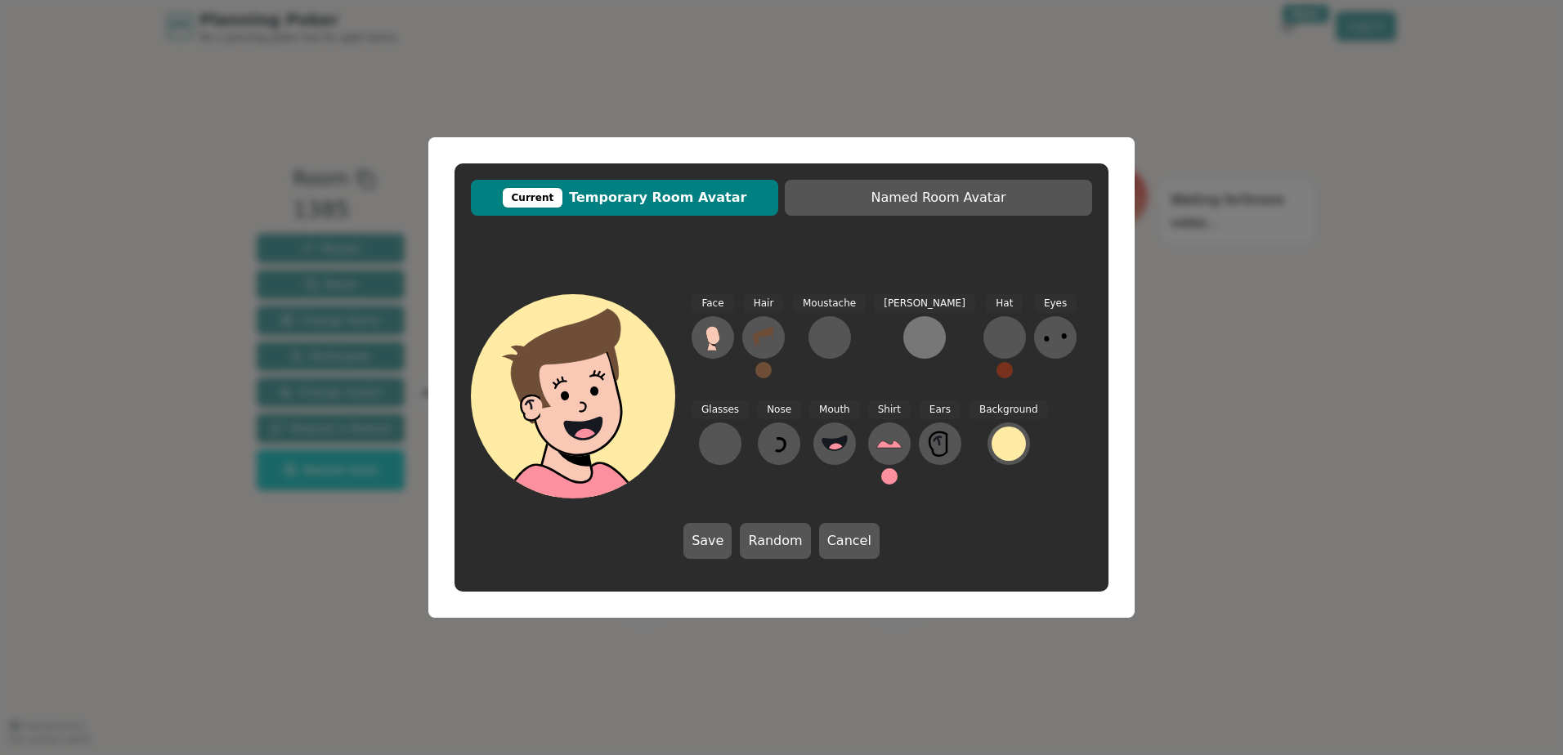
click at [912, 337] on div at bounding box center [925, 338] width 26 height 26
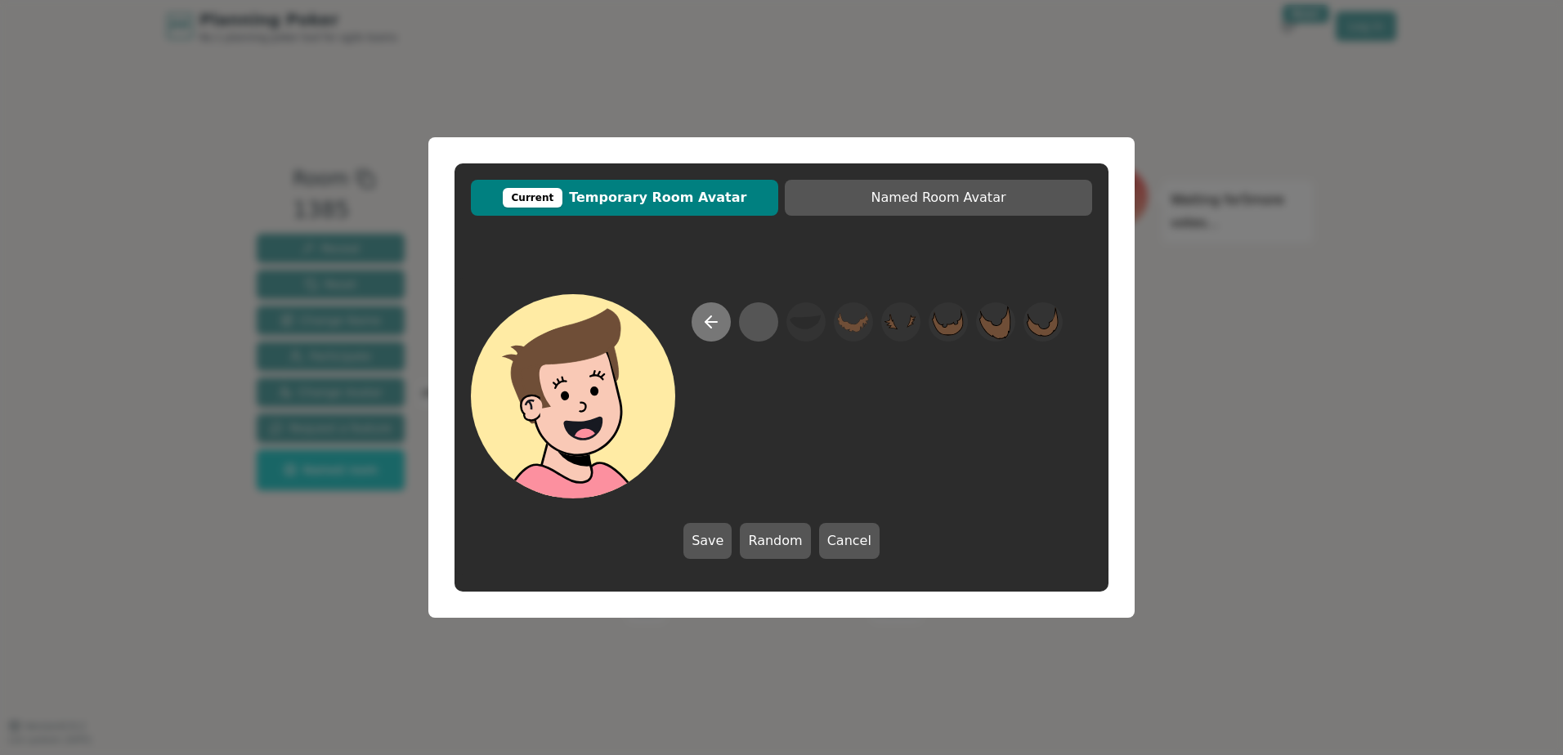
click at [700, 316] on button at bounding box center [711, 322] width 39 height 39
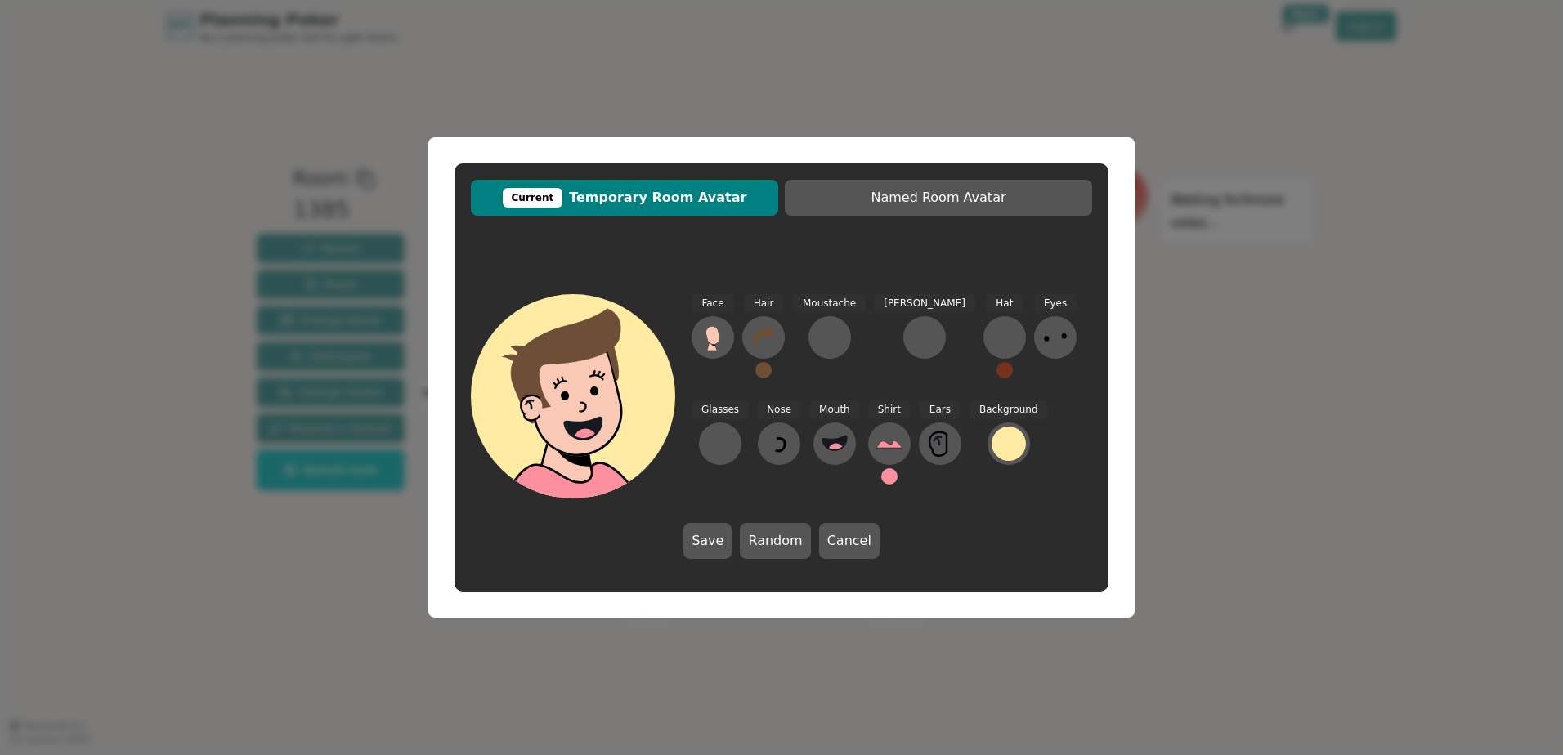
click at [881, 470] on button at bounding box center [889, 476] width 16 height 16
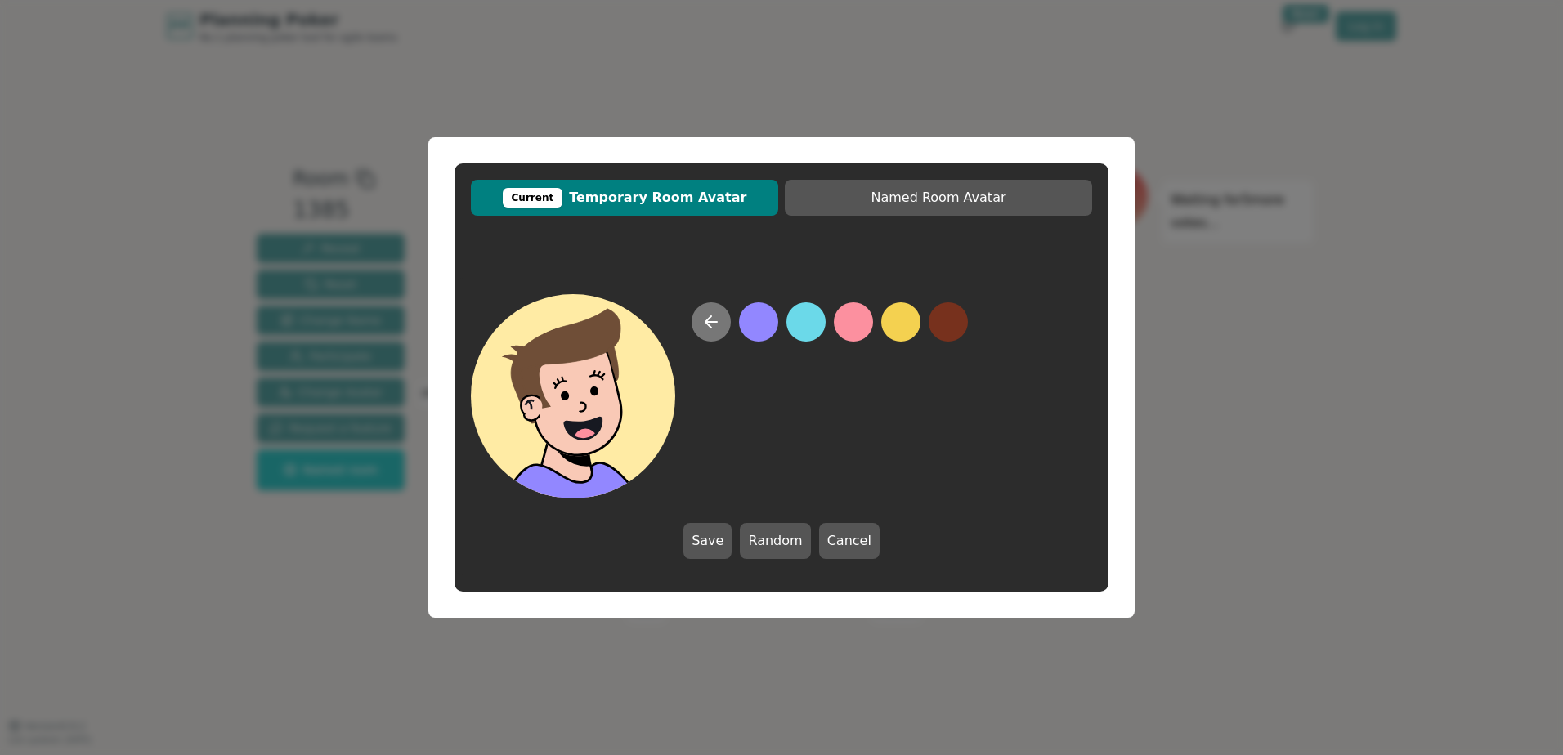
click at [717, 327] on icon at bounding box center [711, 322] width 20 height 20
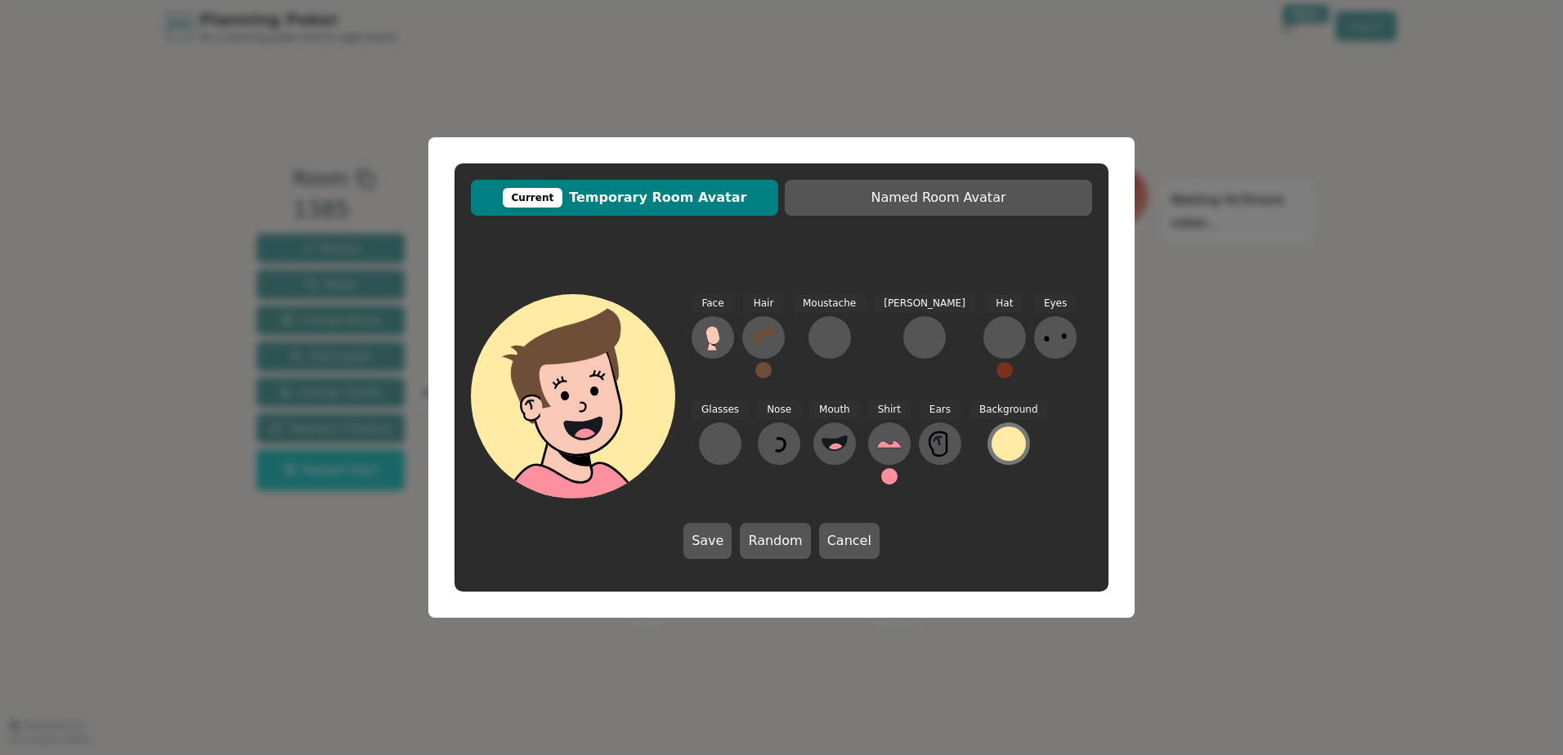
click at [992, 441] on div at bounding box center [1009, 444] width 34 height 34
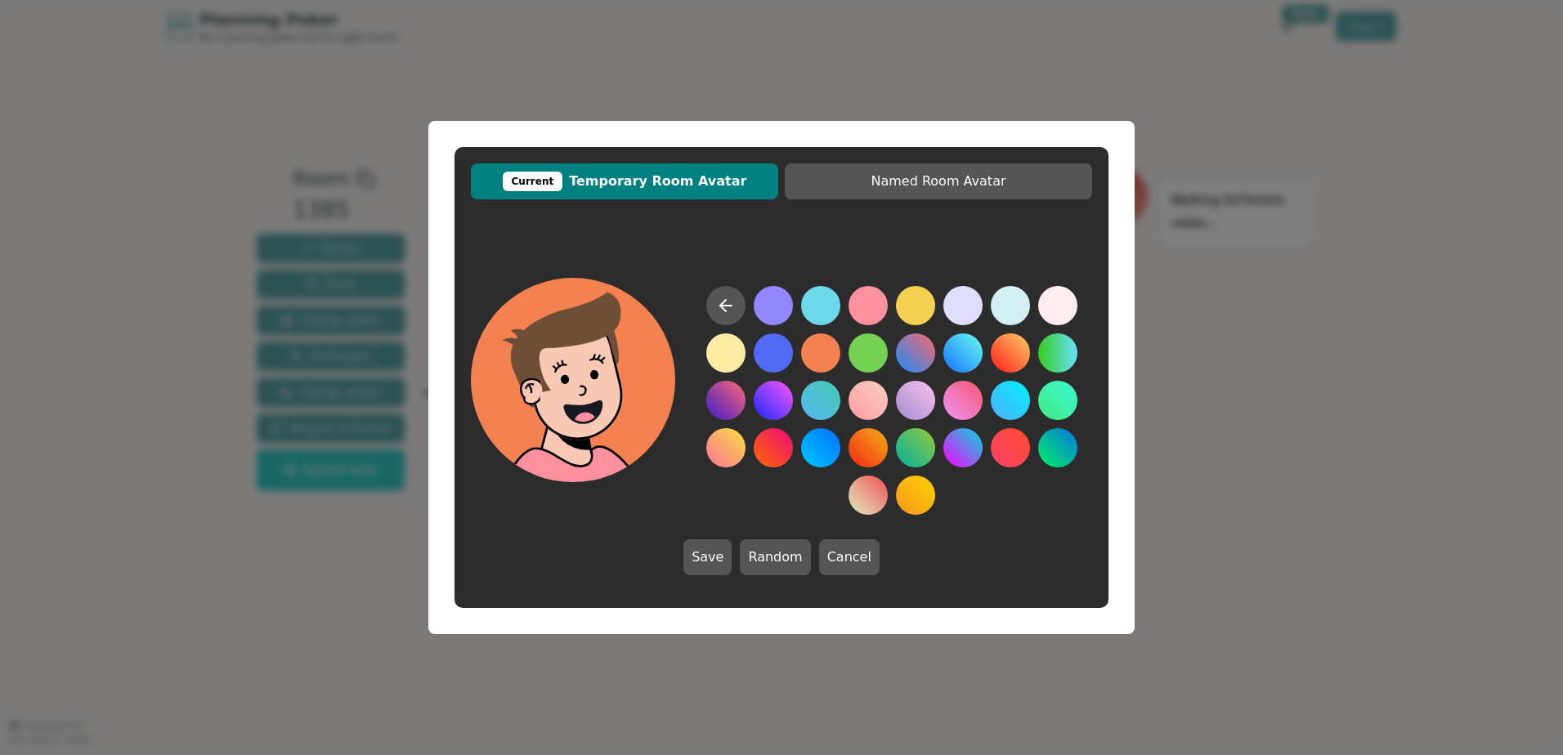
click at [813, 344] on button at bounding box center [820, 353] width 39 height 39
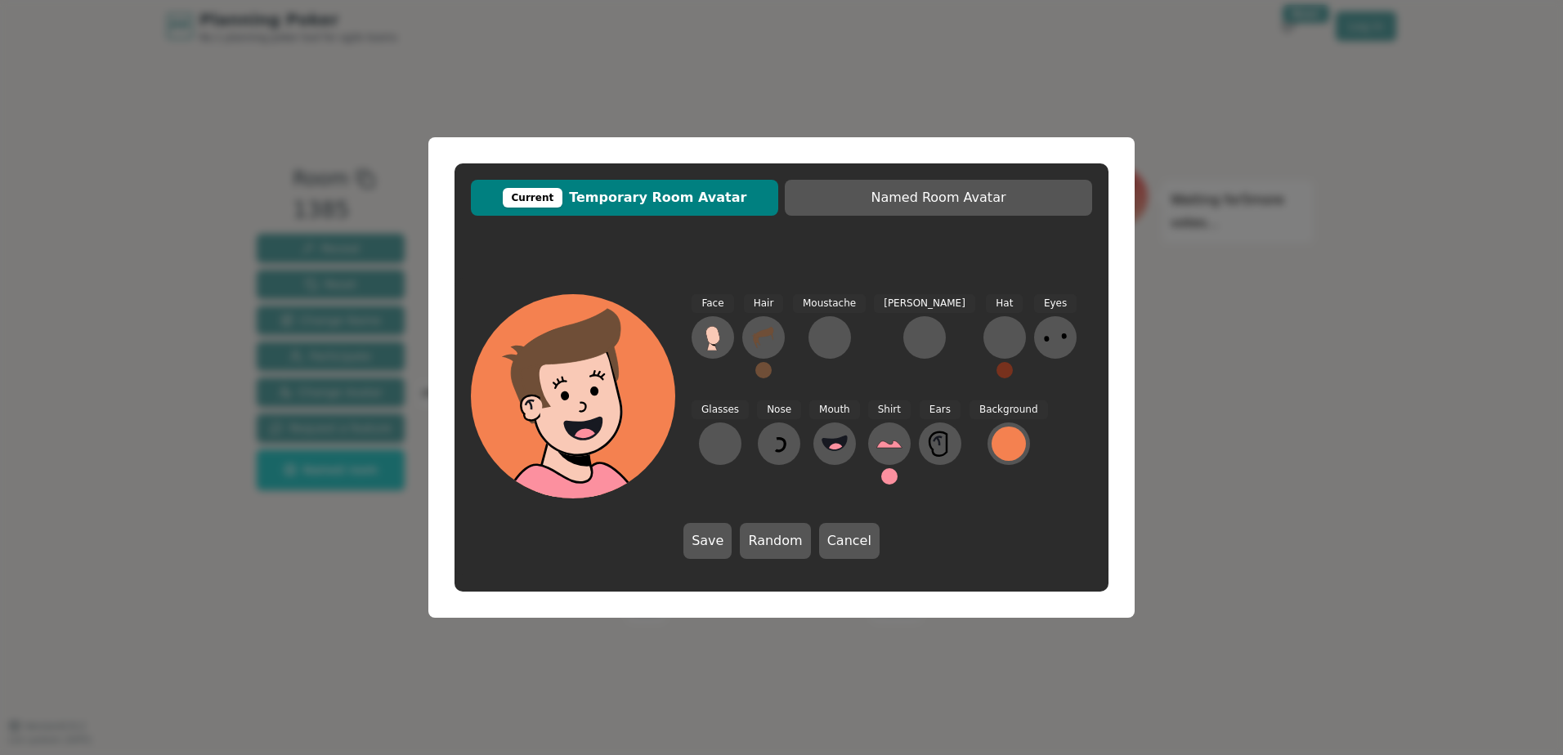
click at [881, 474] on button at bounding box center [889, 476] width 16 height 16
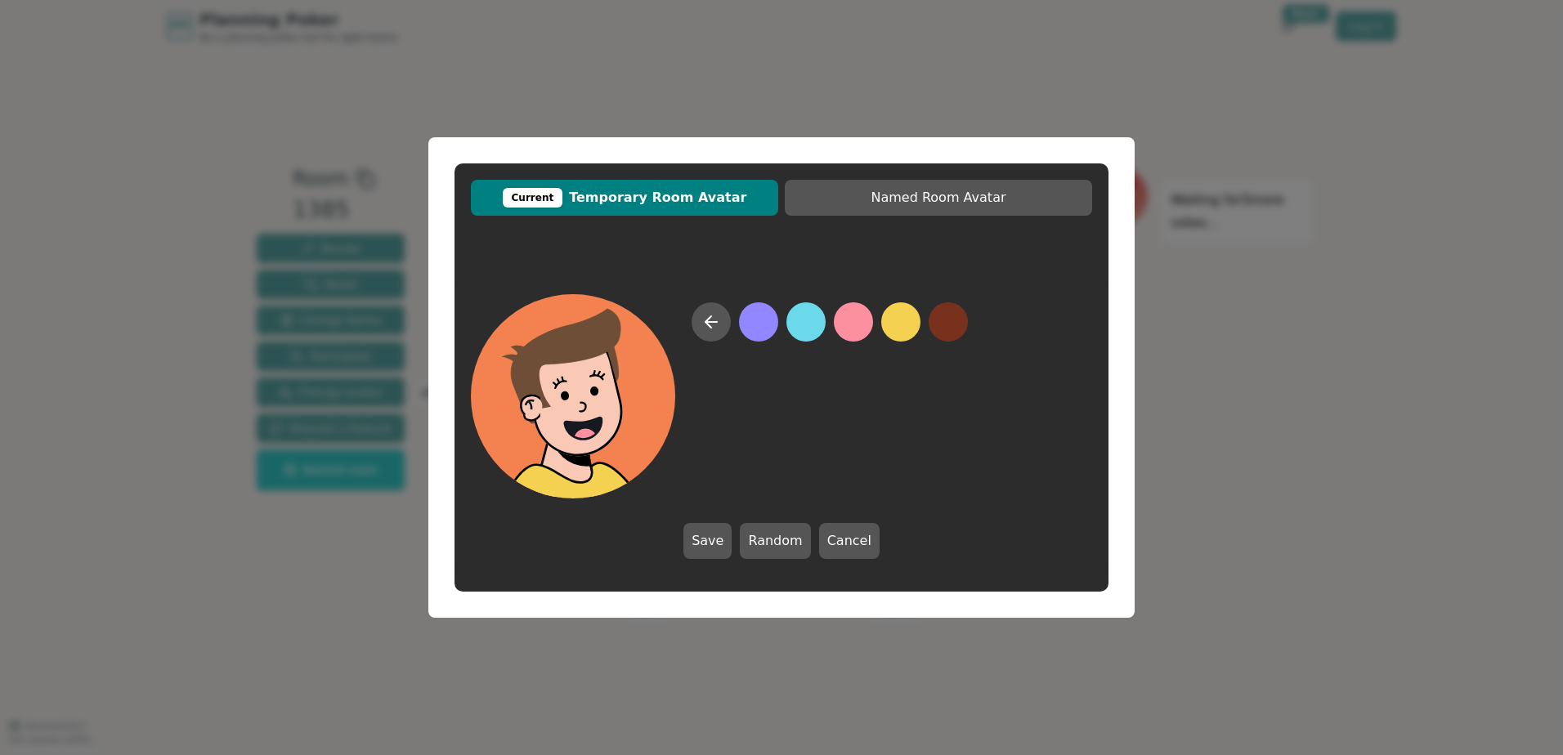
click at [905, 322] on button at bounding box center [900, 322] width 39 height 39
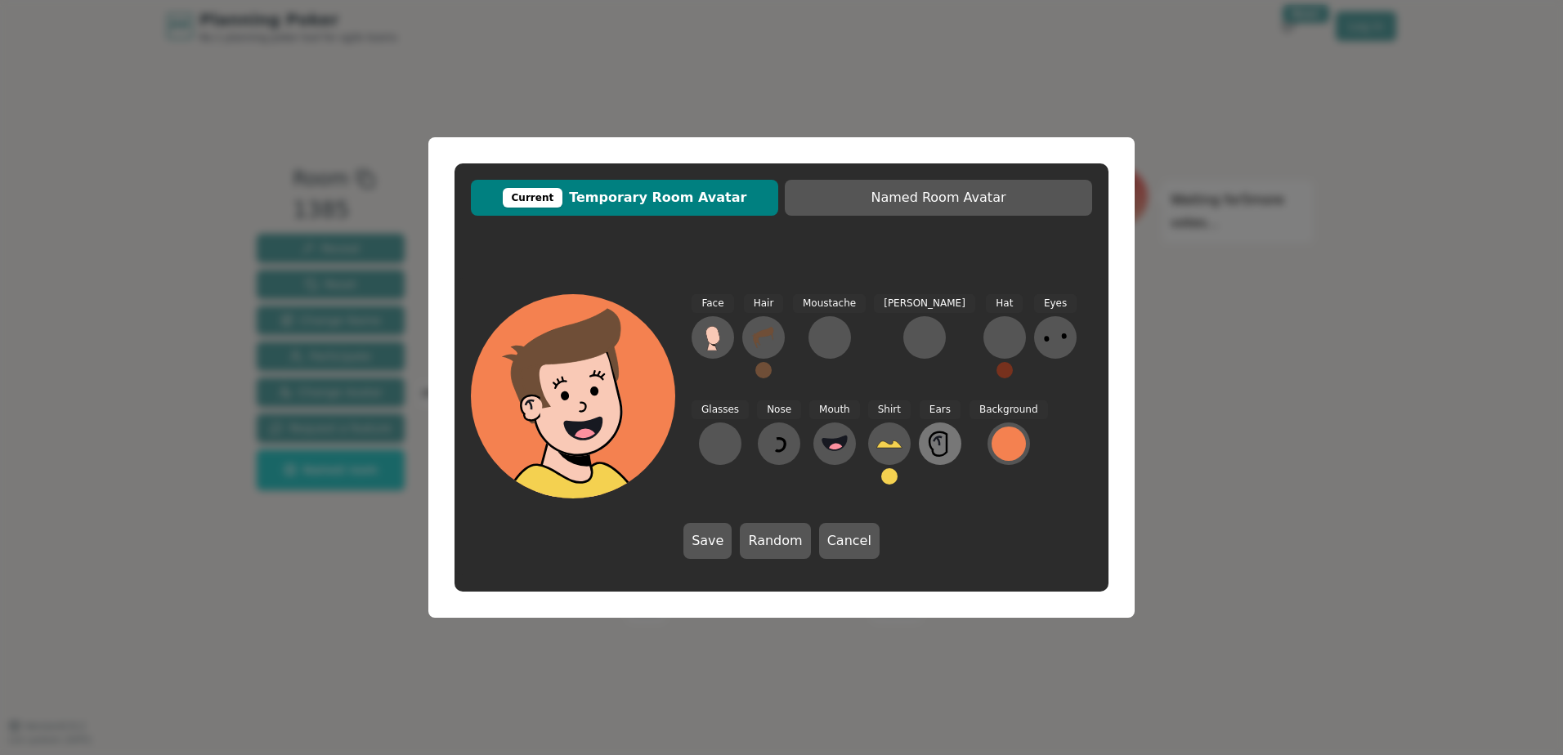
click at [927, 442] on icon at bounding box center [940, 444] width 26 height 26
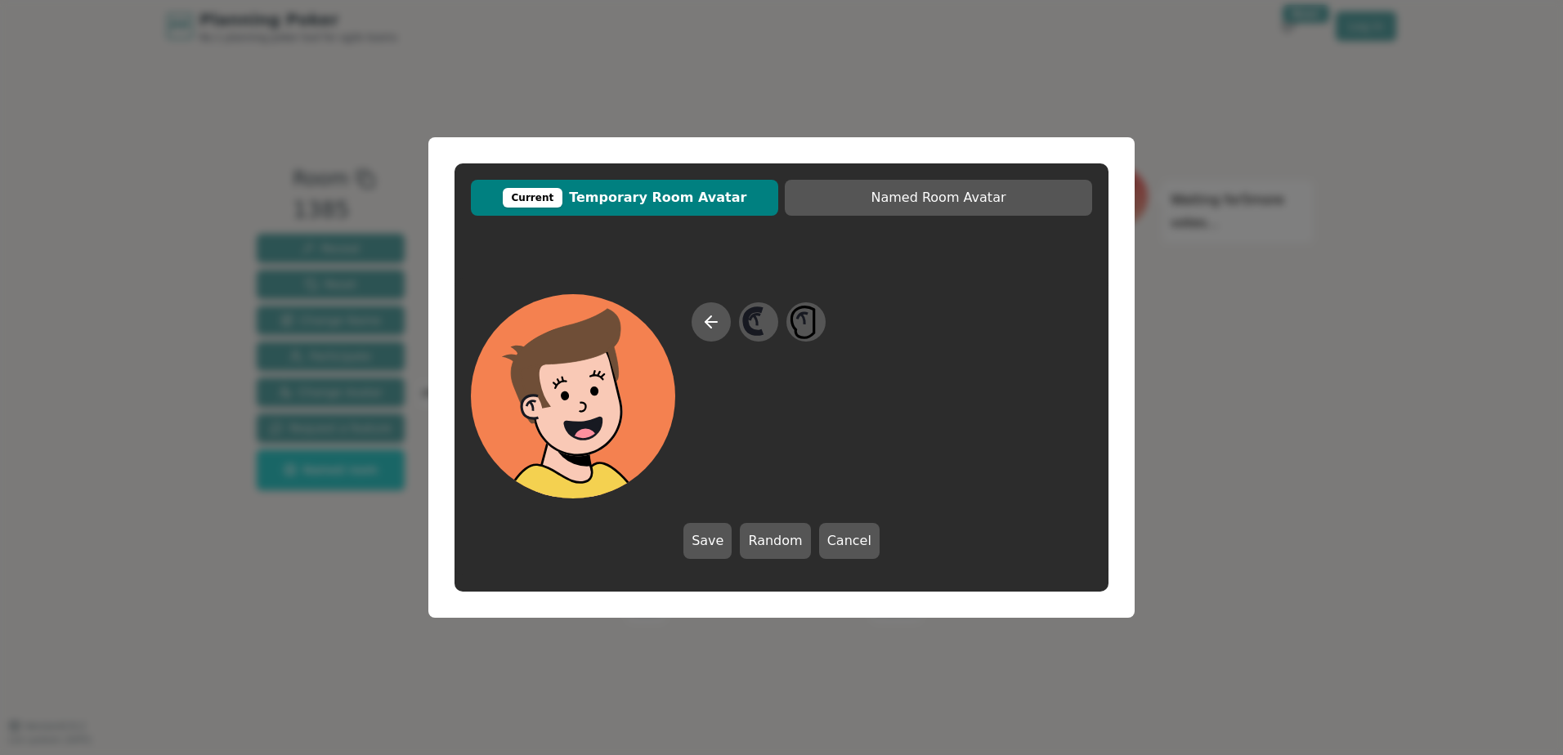
click at [737, 318] on div at bounding box center [759, 401] width 134 height 196
click at [757, 321] on icon at bounding box center [756, 321] width 4 height 11
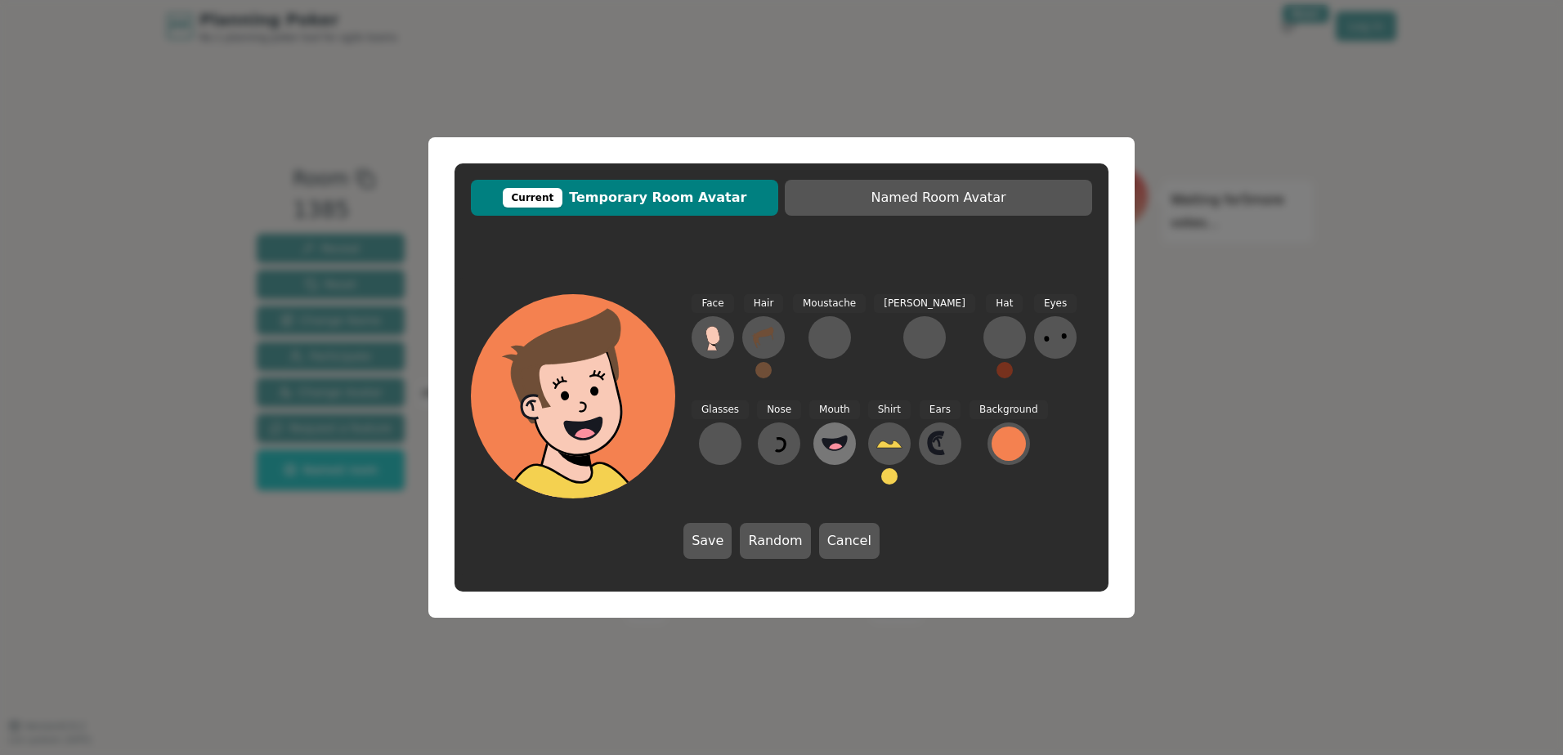
click at [822, 436] on icon at bounding box center [835, 444] width 26 height 26
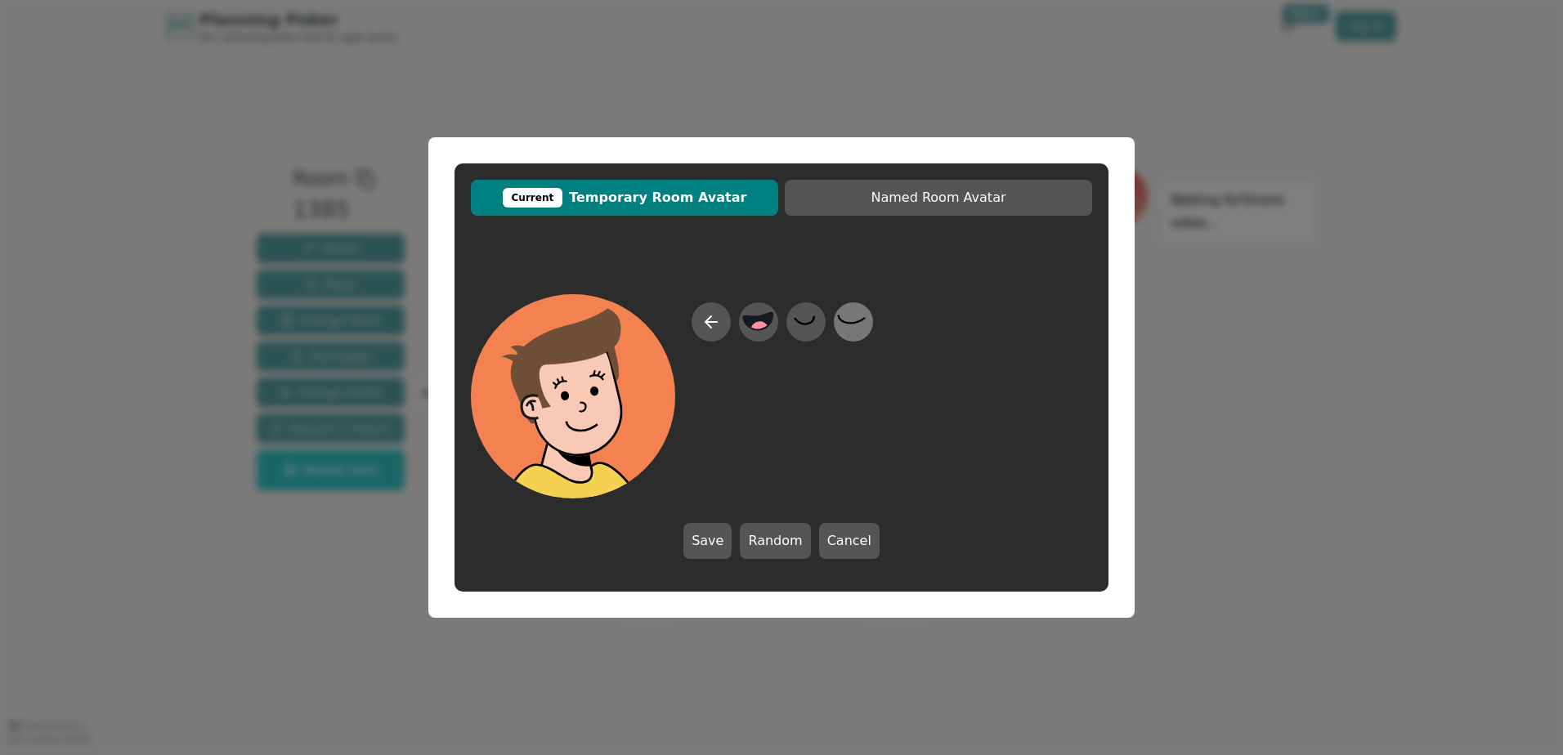
drag, startPoint x: 809, startPoint y: 320, endPoint x: 852, endPoint y: 323, distance: 43.4
click at [852, 323] on div at bounding box center [783, 401] width 182 height 196
click at [852, 323] on icon at bounding box center [852, 320] width 27 height 8
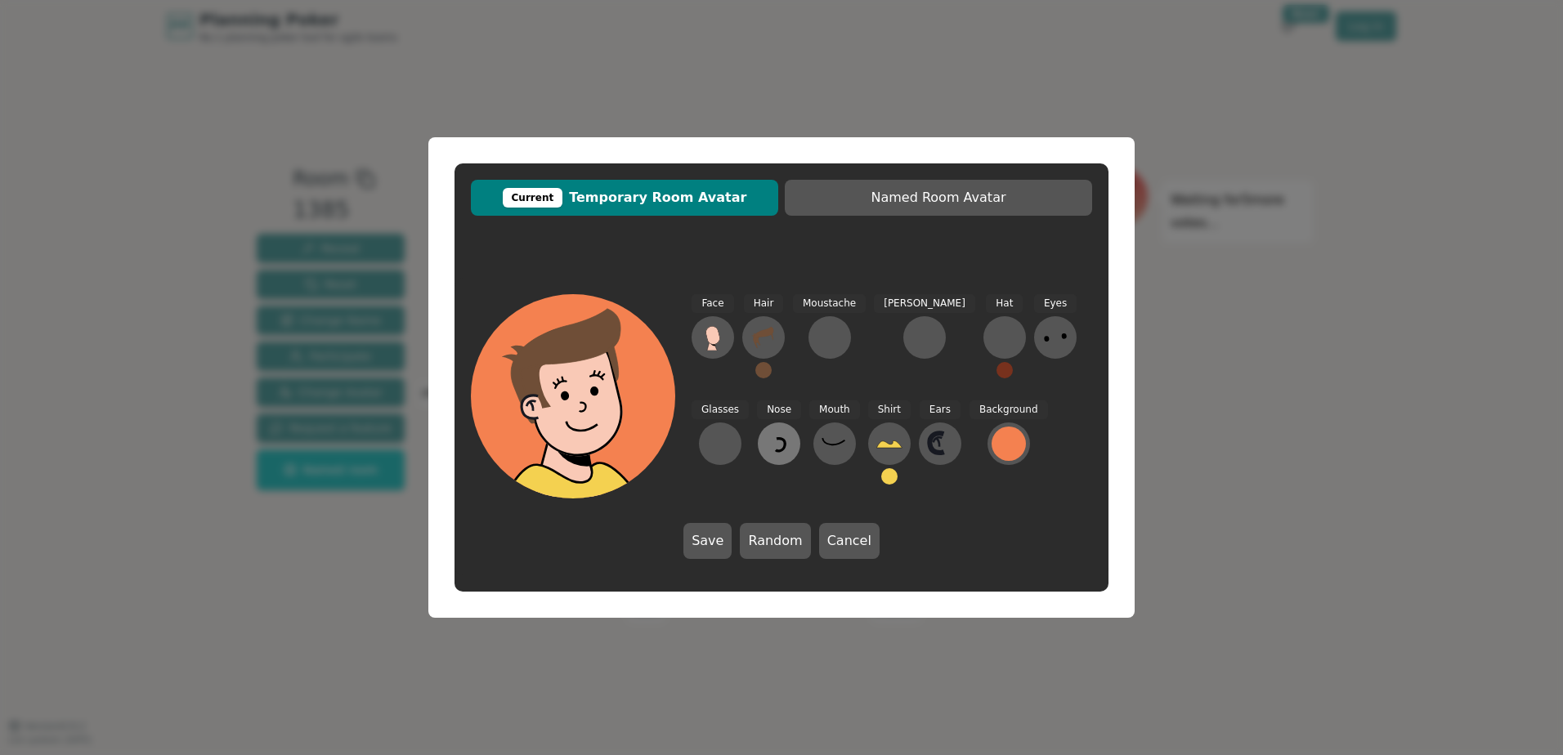
click at [766, 440] on icon at bounding box center [779, 444] width 26 height 26
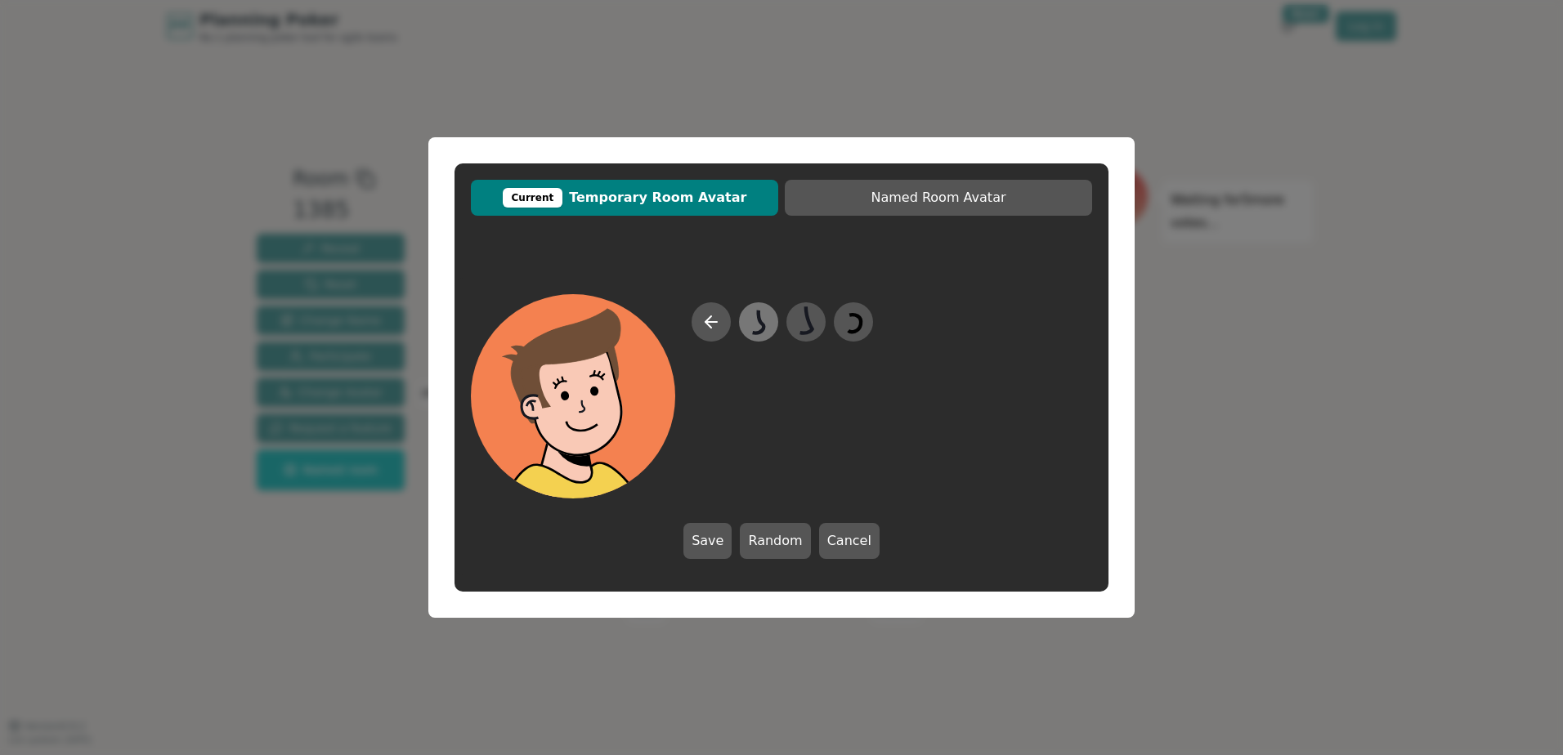
click at [749, 324] on icon at bounding box center [758, 322] width 32 height 37
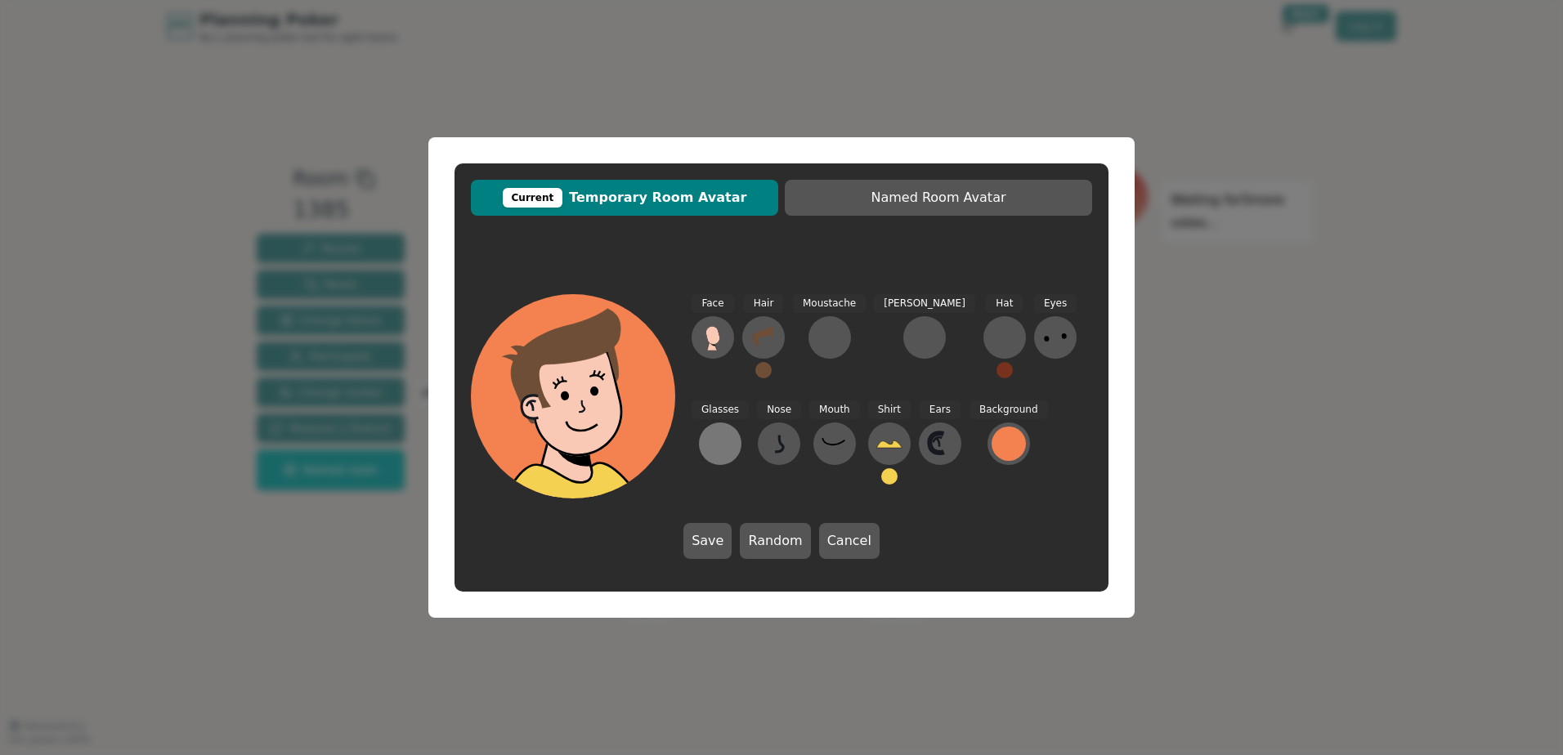
click at [733, 431] on div at bounding box center [720, 444] width 26 height 26
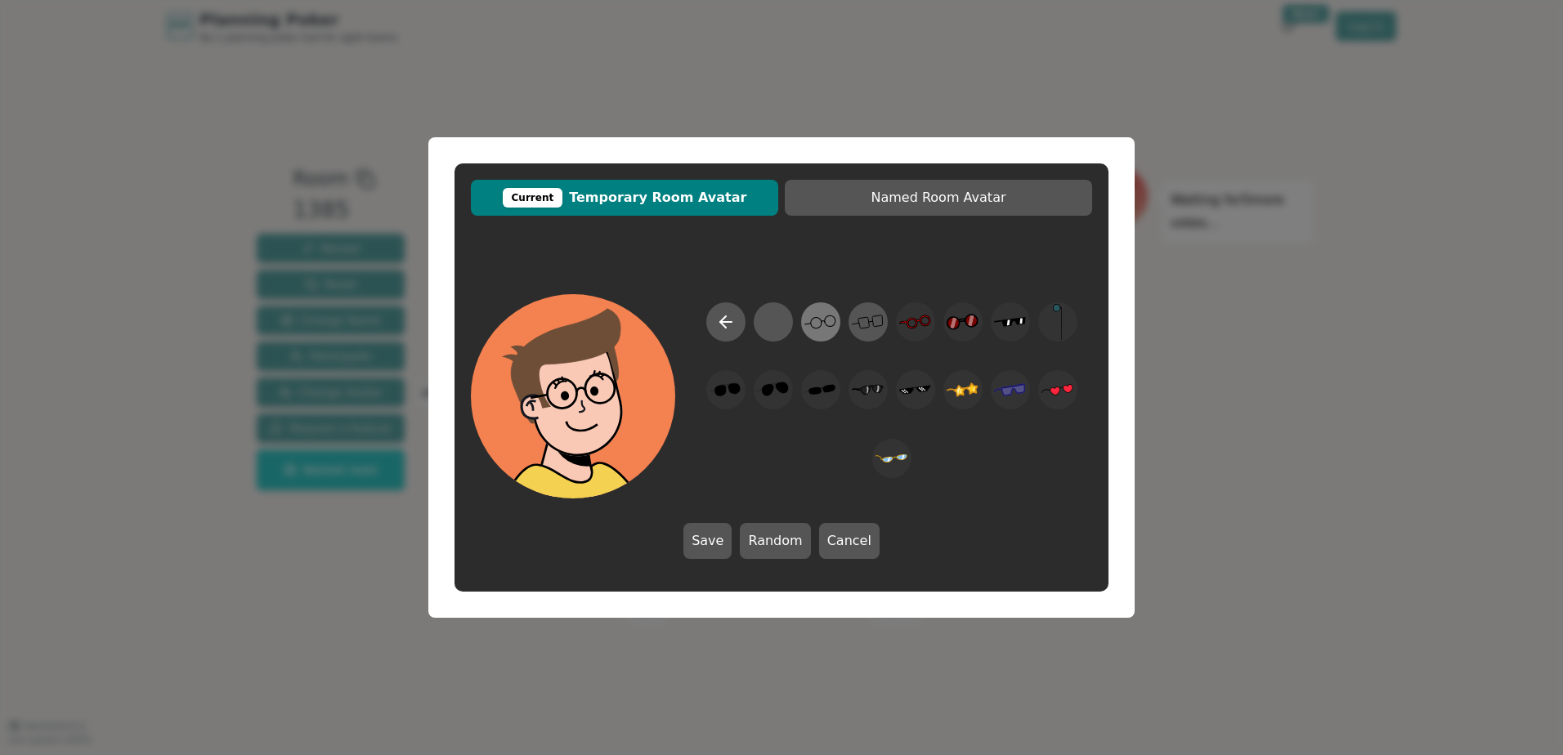
click at [817, 325] on icon at bounding box center [821, 322] width 32 height 37
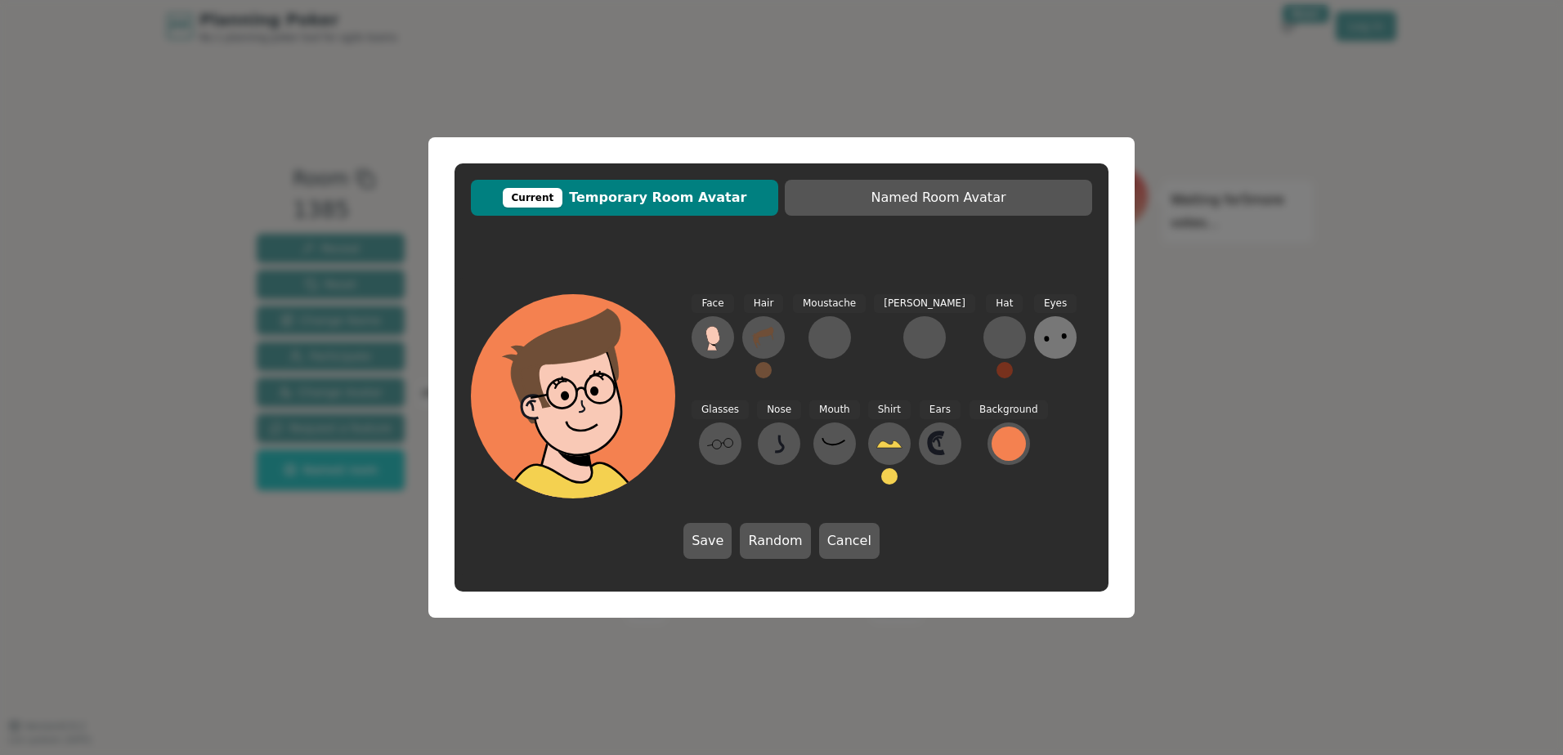
click at [1044, 338] on ellipse at bounding box center [1047, 339] width 6 height 6
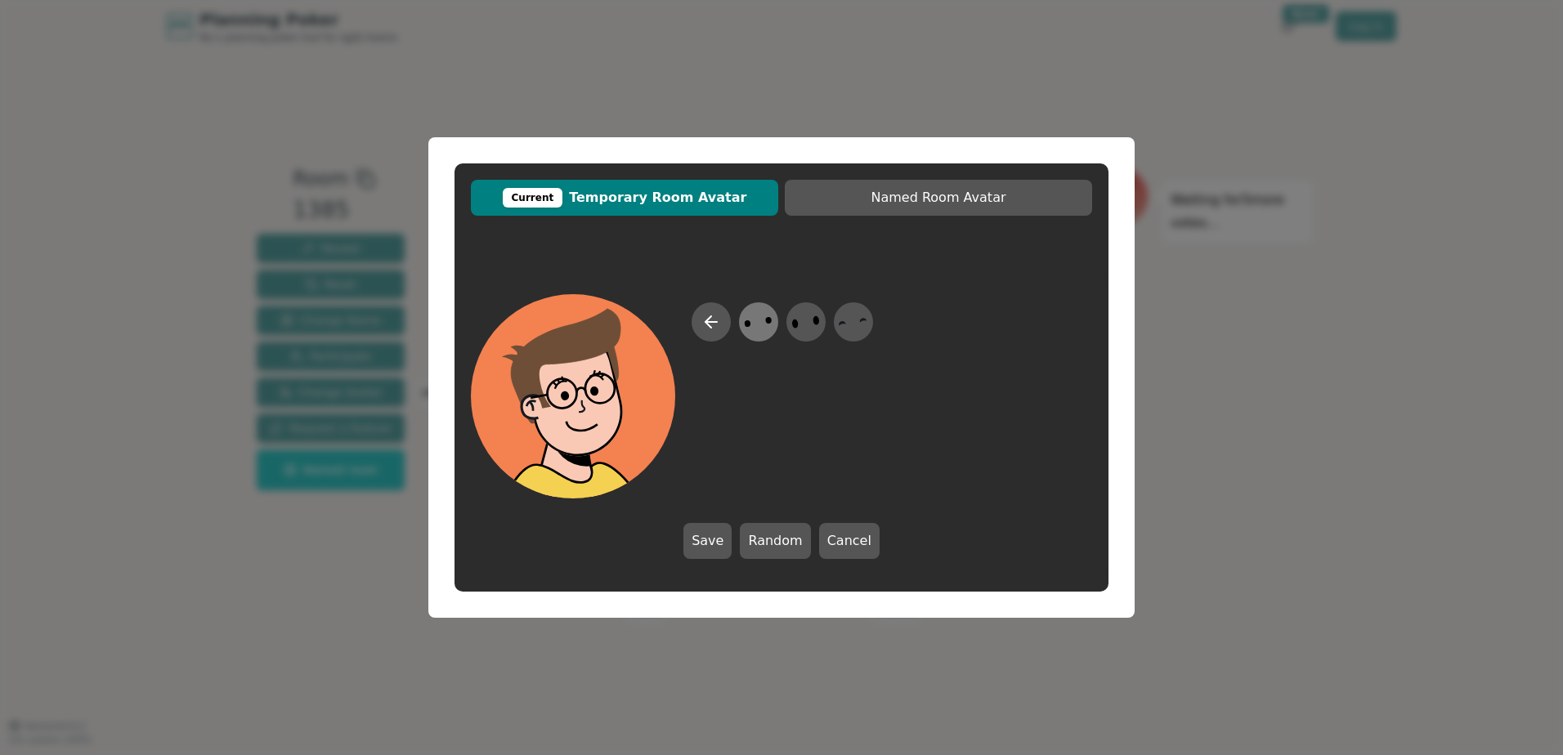
click at [758, 325] on icon at bounding box center [758, 322] width 32 height 37
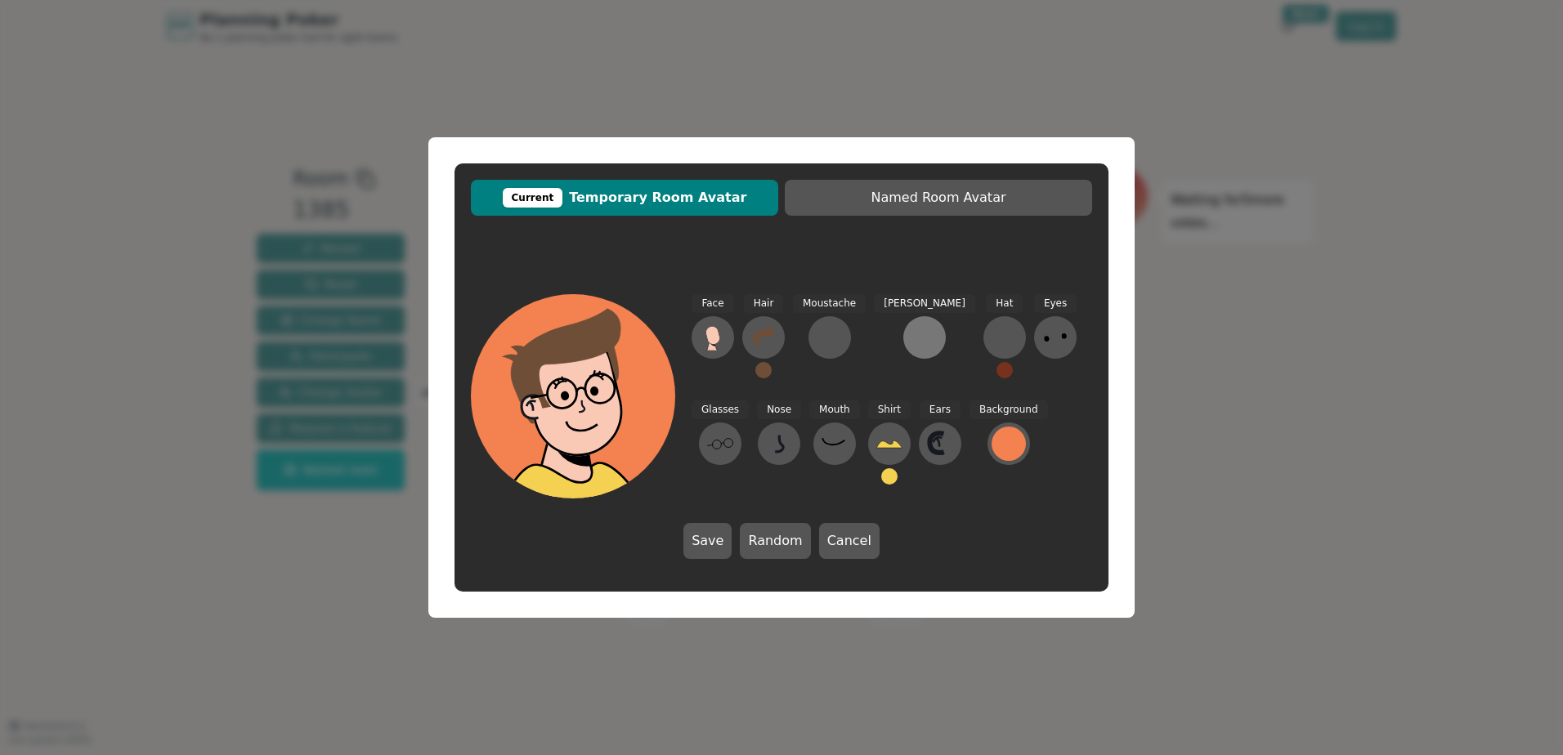
click at [912, 334] on div at bounding box center [925, 338] width 26 height 26
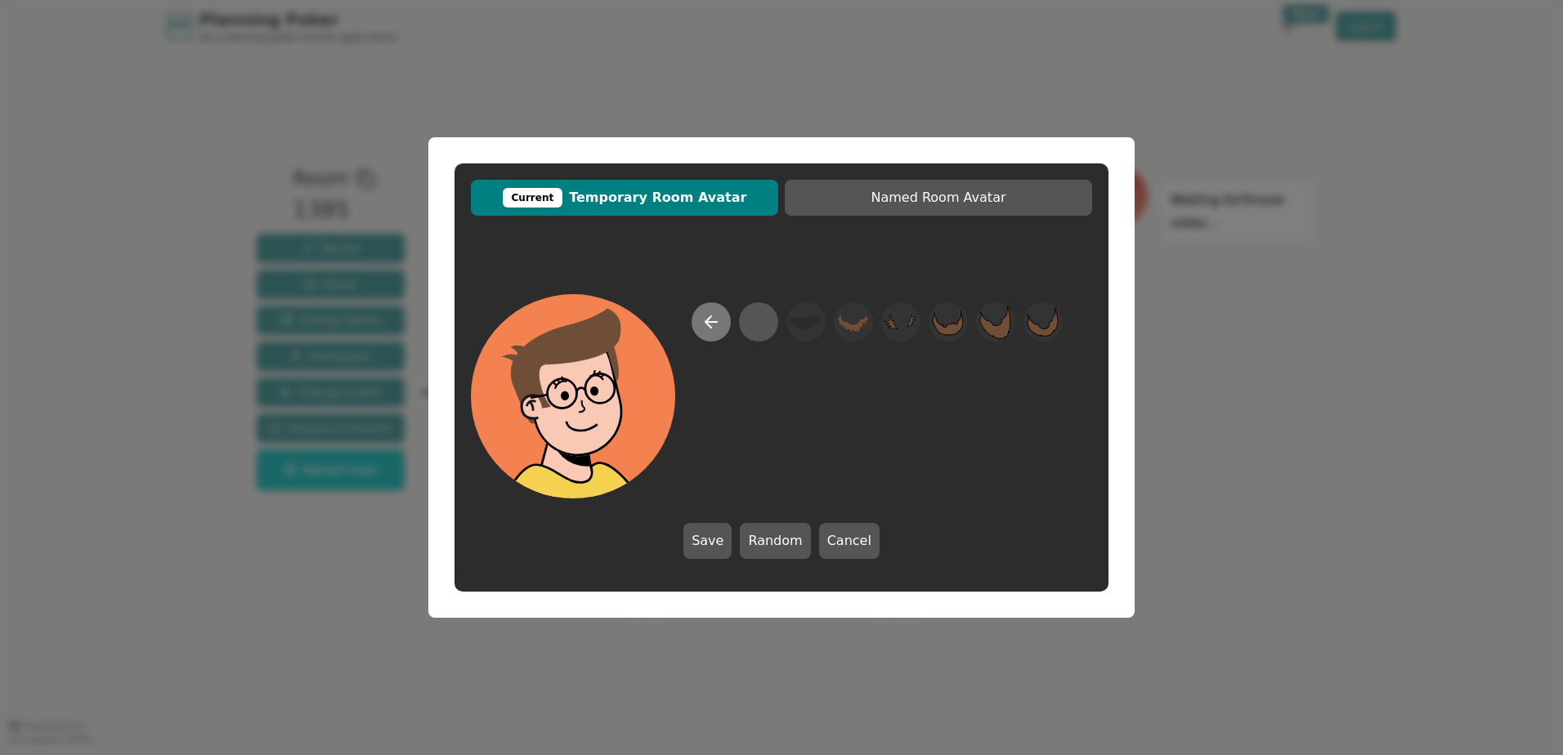
click at [719, 322] on icon at bounding box center [711, 322] width 20 height 20
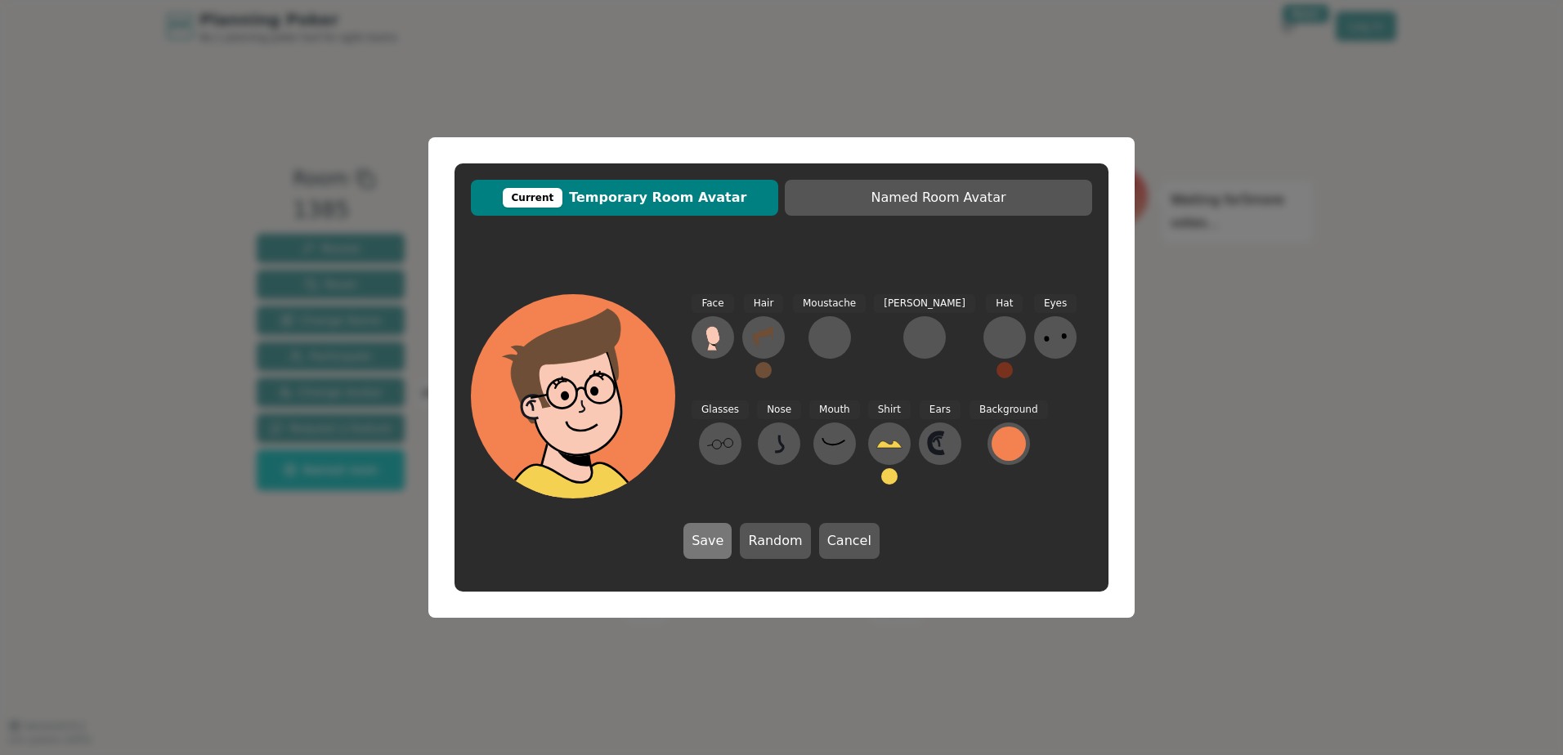
click at [706, 531] on button "Save" at bounding box center [707, 541] width 48 height 36
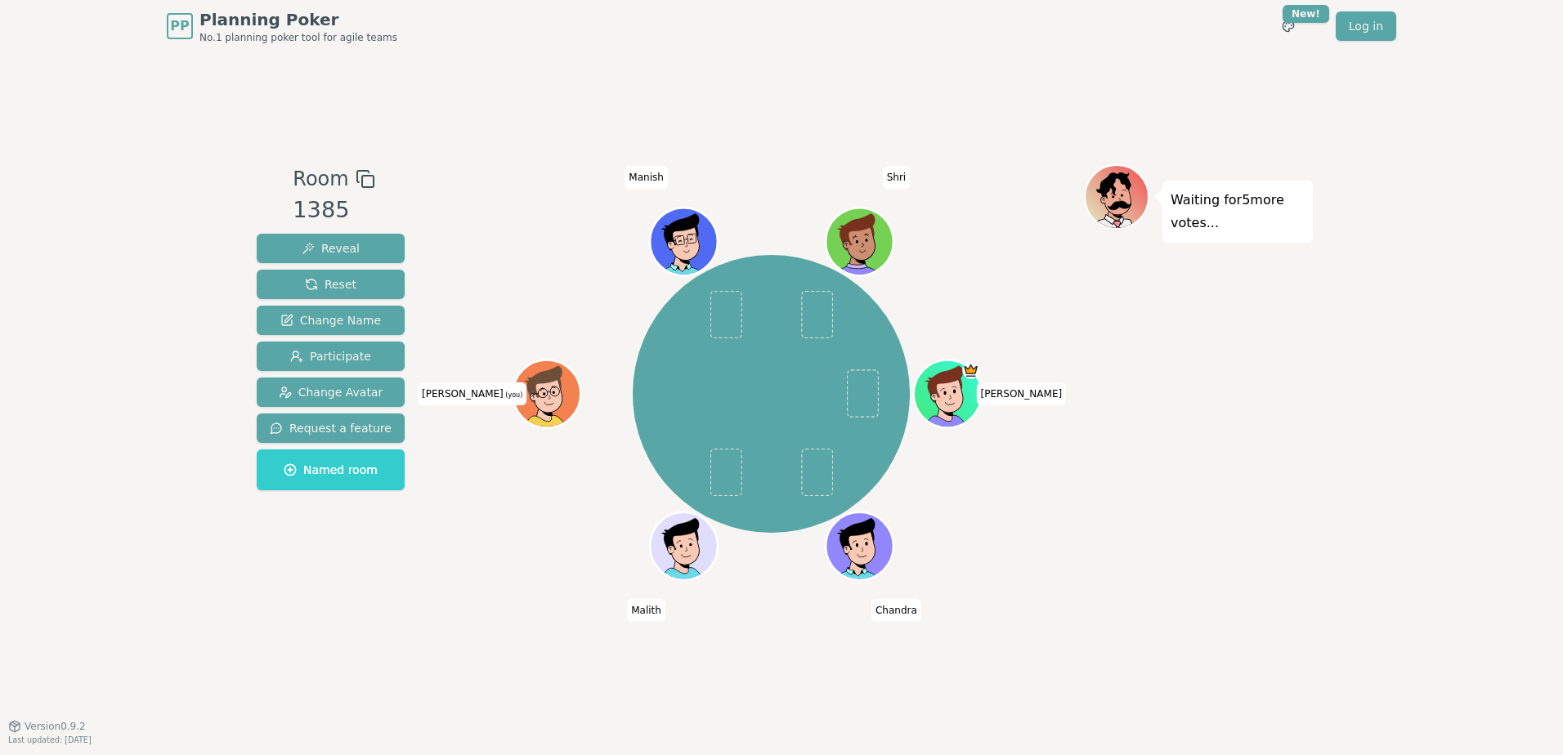
click at [527, 382] on icon at bounding box center [543, 384] width 61 height 38
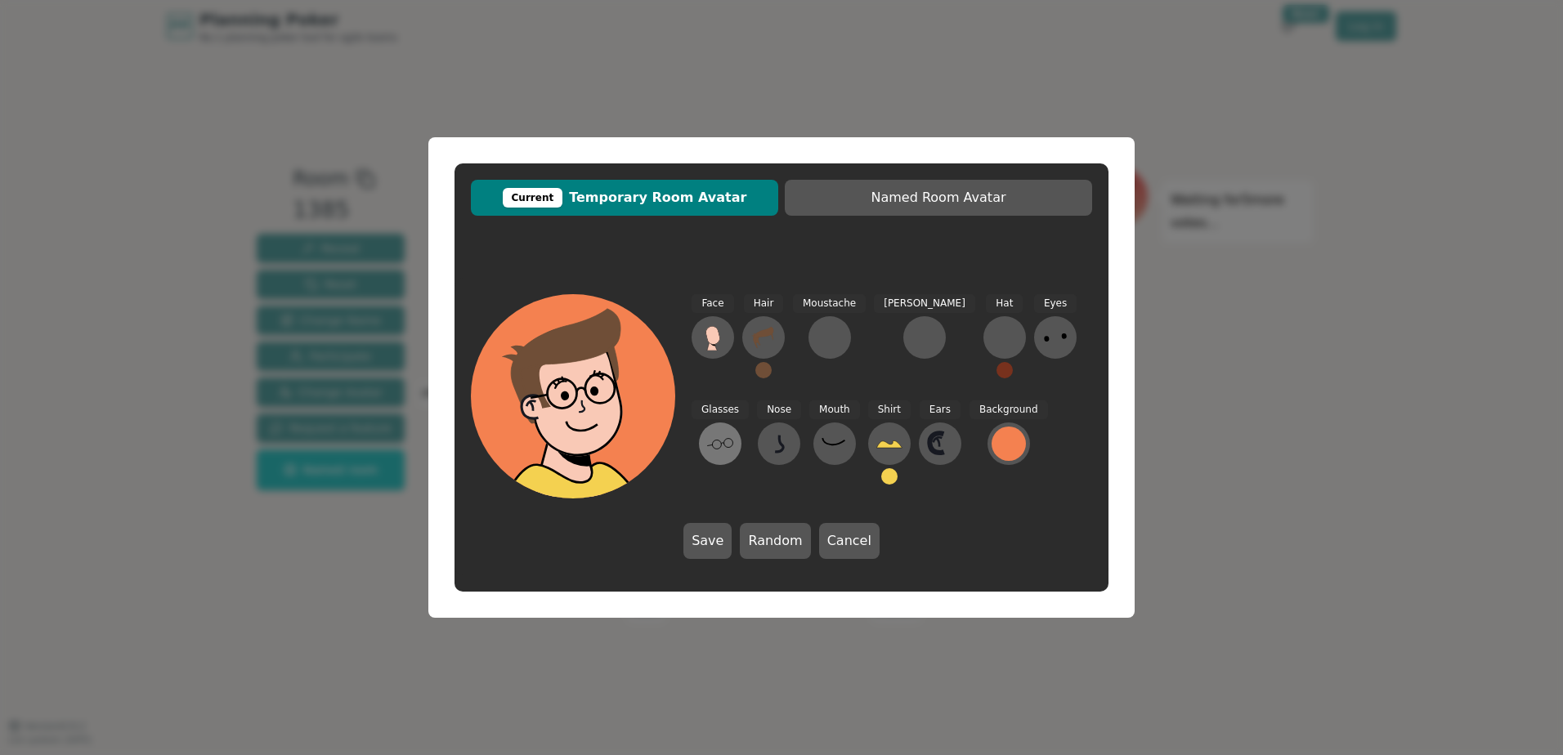
click at [733, 431] on icon at bounding box center [720, 444] width 26 height 26
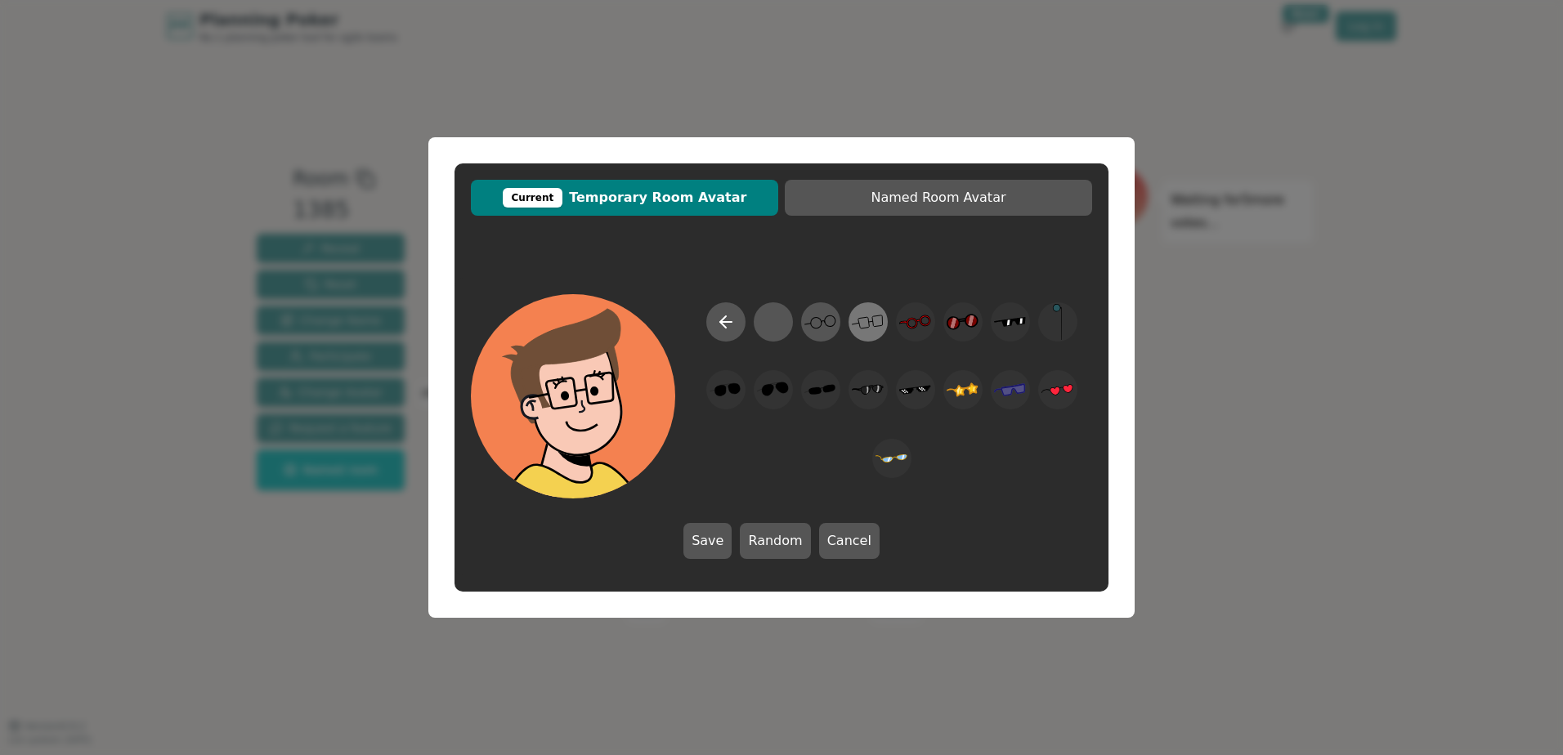
click at [867, 318] on icon at bounding box center [868, 322] width 32 height 37
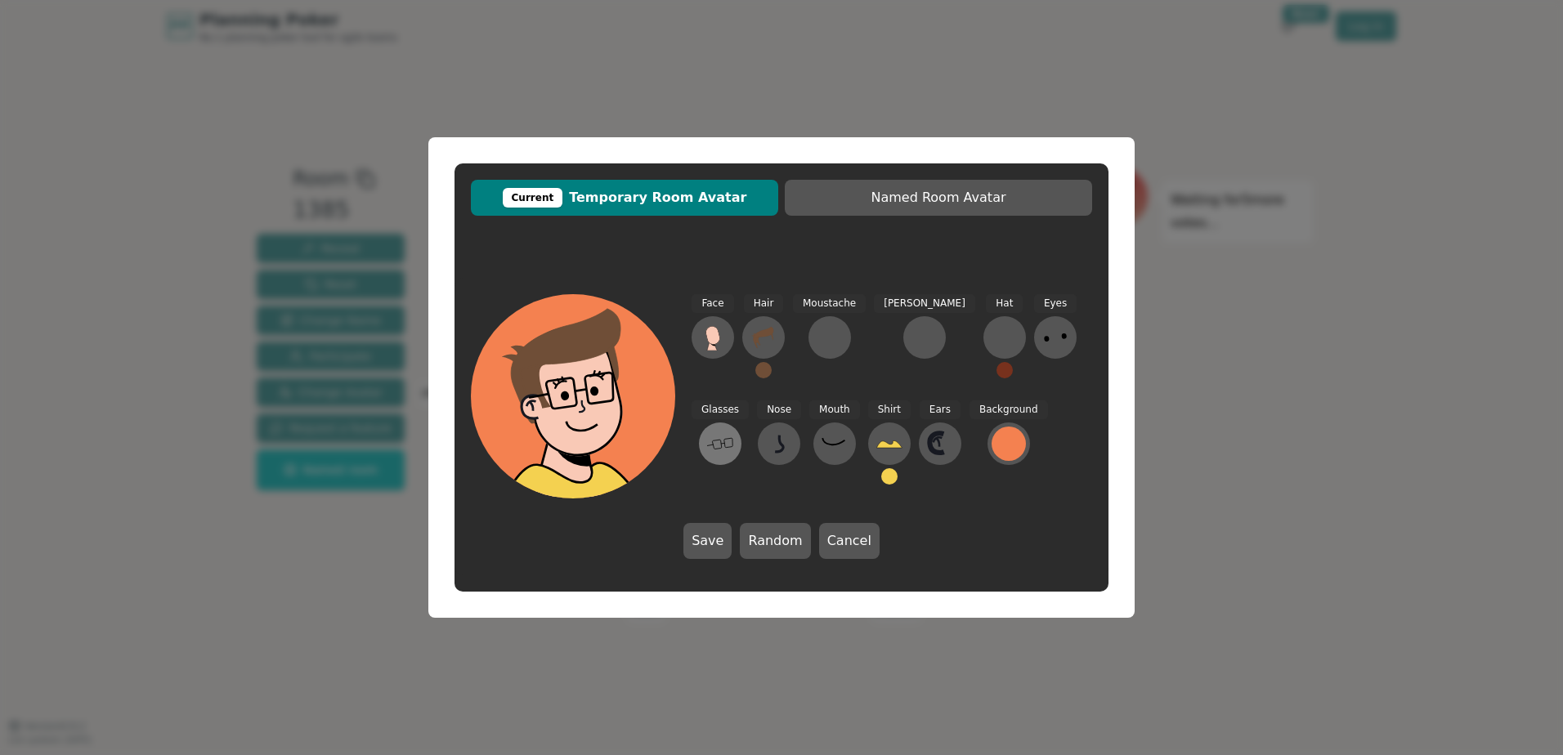
click at [733, 431] on icon at bounding box center [720, 444] width 26 height 26
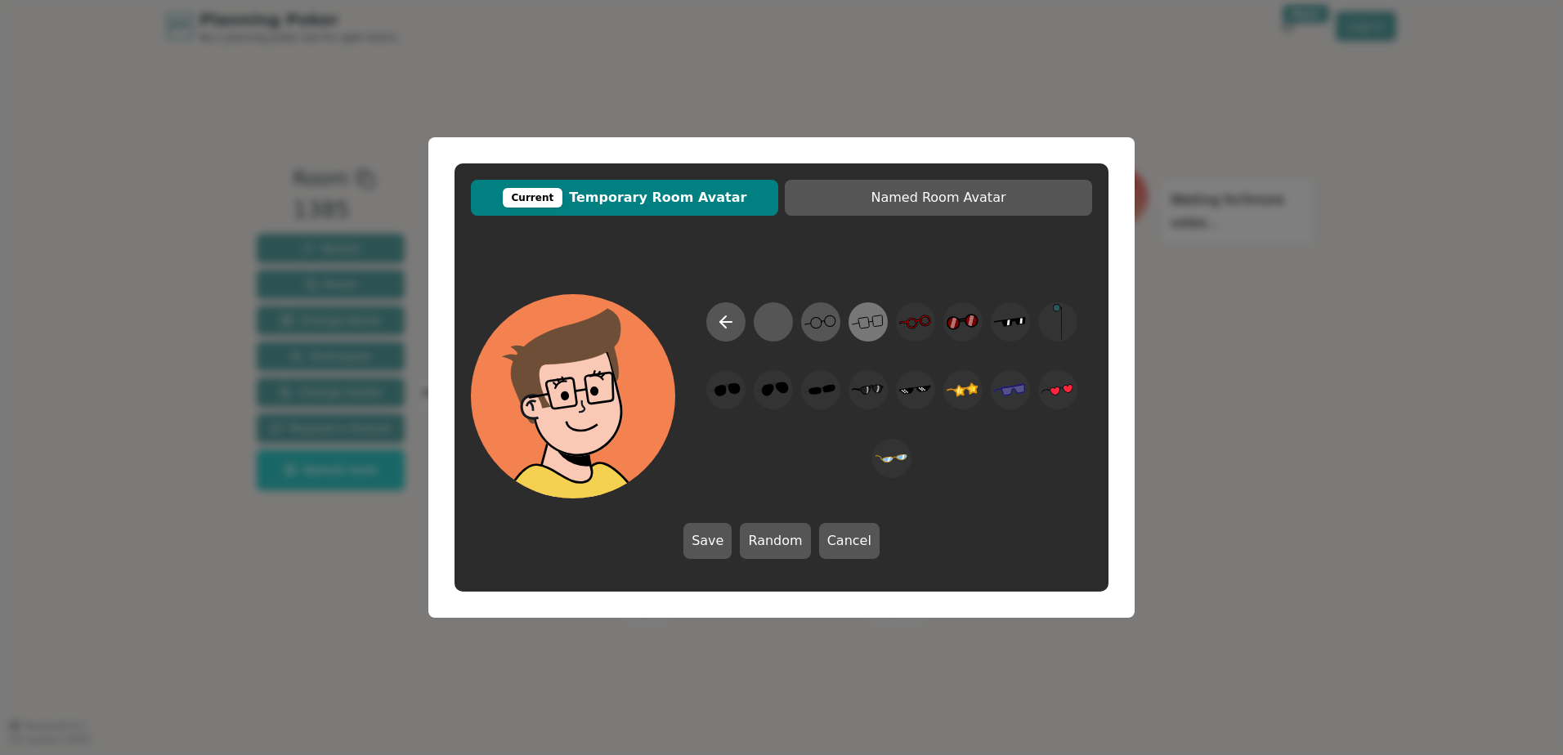
click at [864, 315] on icon at bounding box center [868, 322] width 32 height 37
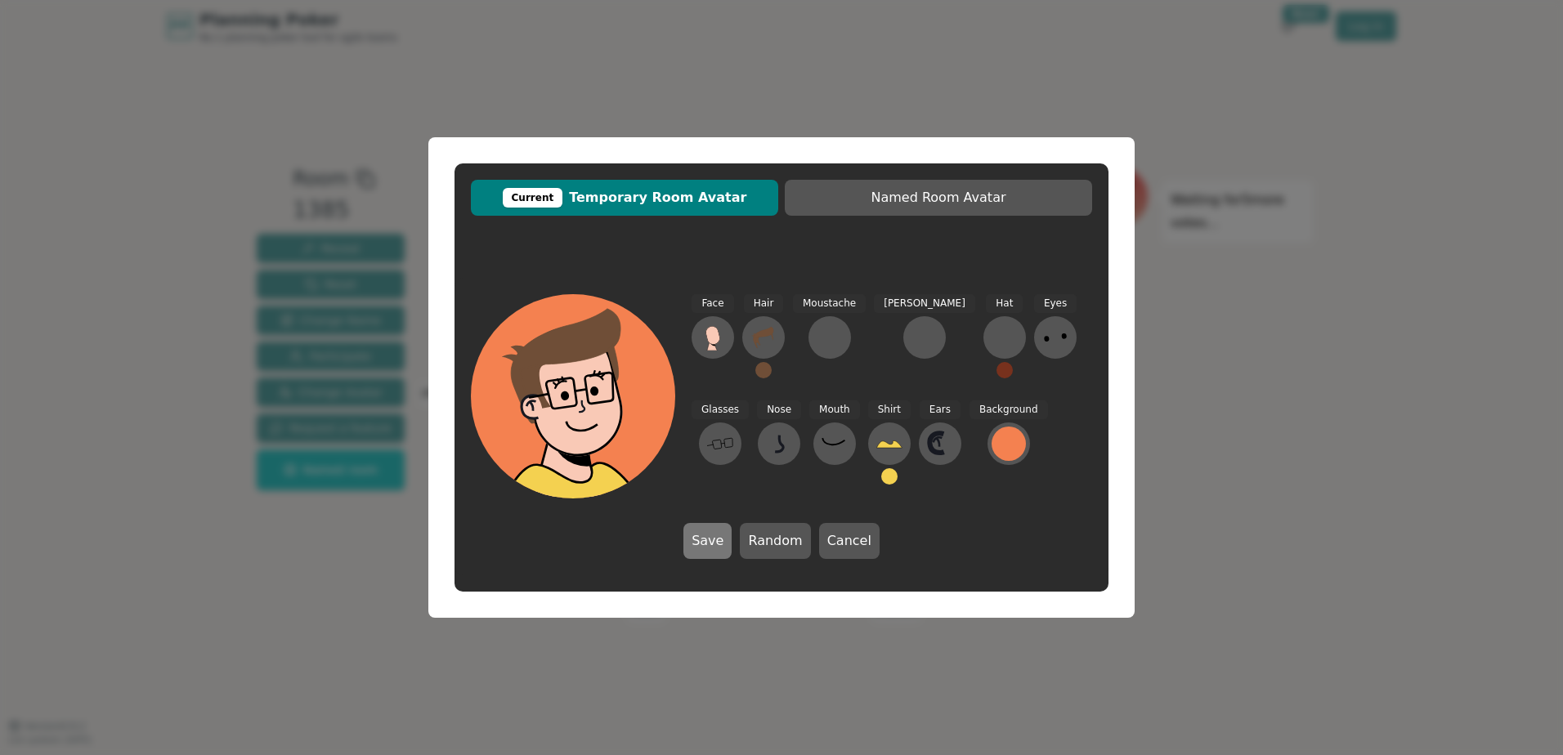
click at [706, 533] on button "Save" at bounding box center [707, 541] width 48 height 36
